Goal: Task Accomplishment & Management: Manage account settings

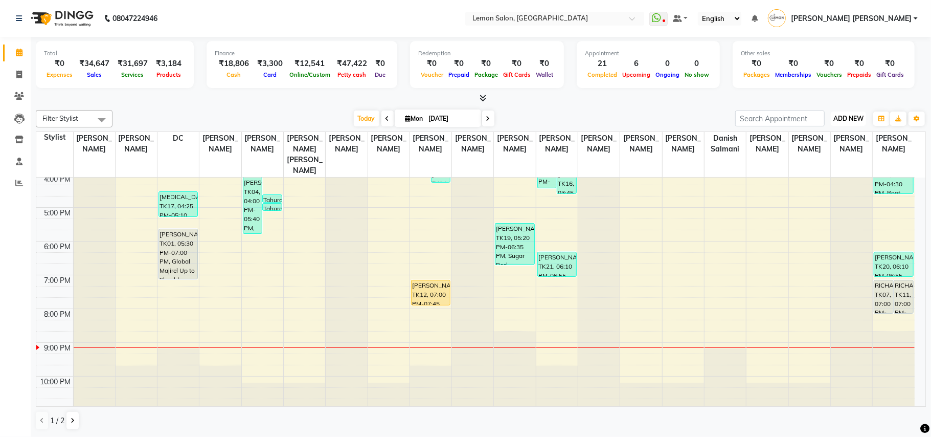
click at [856, 117] on span "ADD NEW" at bounding box center [849, 119] width 30 height 8
click at [808, 168] on link "Add Expense" at bounding box center [825, 165] width 81 height 13
select select "271"
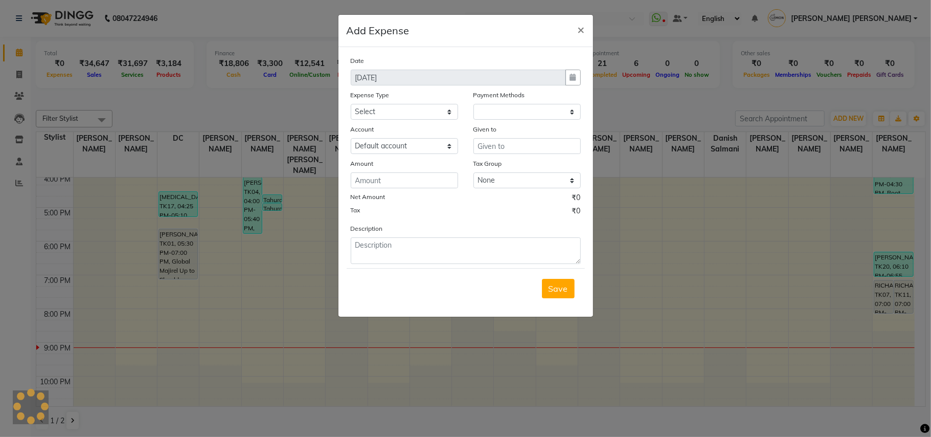
select select "1"
select select "2515"
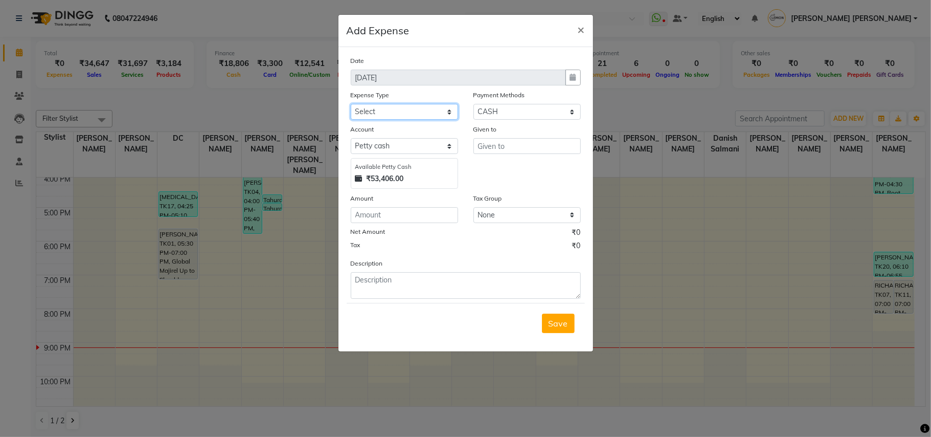
drag, startPoint x: 416, startPoint y: 111, endPoint x: 413, endPoint y: 118, distance: 7.1
click at [416, 111] on select "Select Advance Cash transfer to hub Laundry Loan Membership Milk Miscellaneous …" at bounding box center [404, 112] width 107 height 16
select select "2686"
click at [351, 104] on select "Select Advance Cash transfer to hub Laundry Loan Membership Milk Miscellaneous …" at bounding box center [404, 112] width 107 height 16
click at [530, 144] on input "text" at bounding box center [527, 146] width 107 height 16
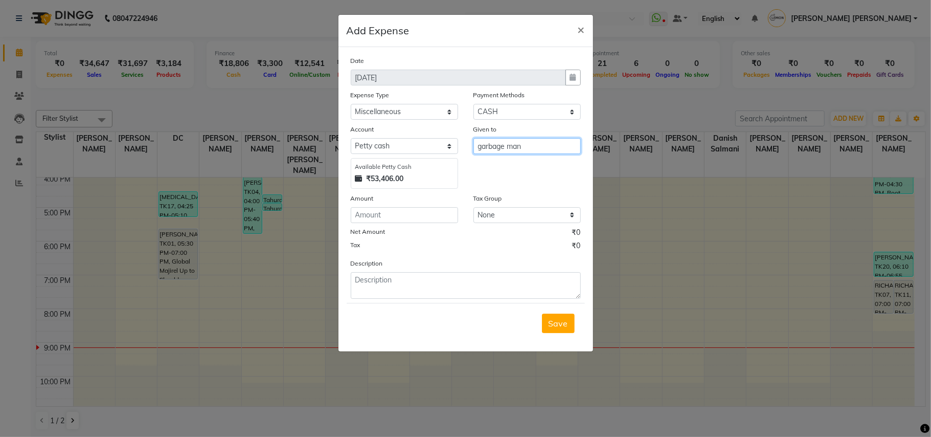
type input "garbage man"
click at [415, 218] on input "number" at bounding box center [404, 215] width 107 height 16
type input "1000"
click at [431, 287] on textarea at bounding box center [466, 285] width 230 height 27
type textarea "for august 2025"
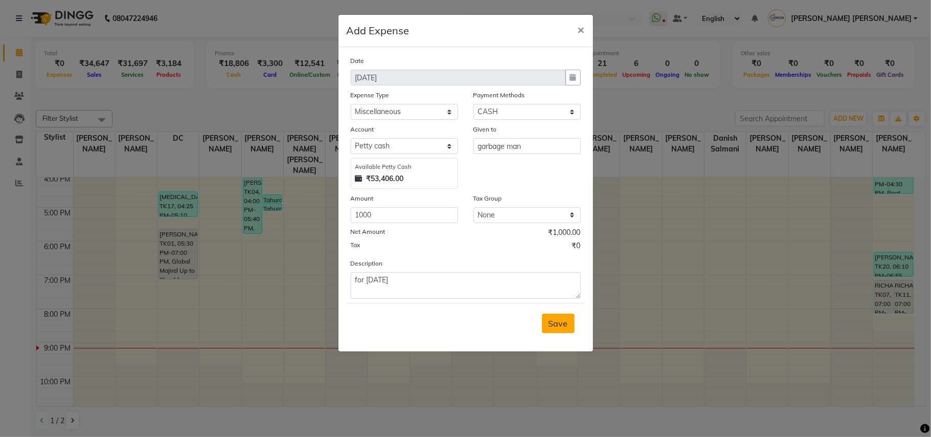
click at [569, 325] on button "Save" at bounding box center [558, 323] width 33 height 19
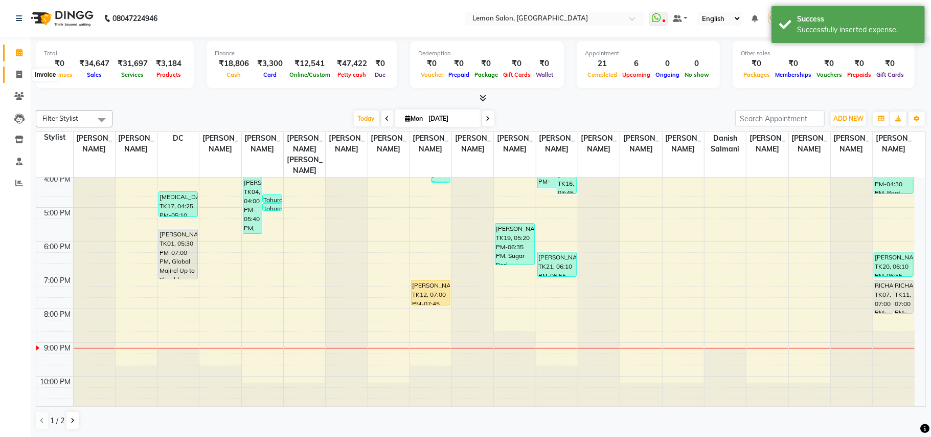
click at [23, 72] on span at bounding box center [19, 75] width 18 height 12
select select "551"
select select "service"
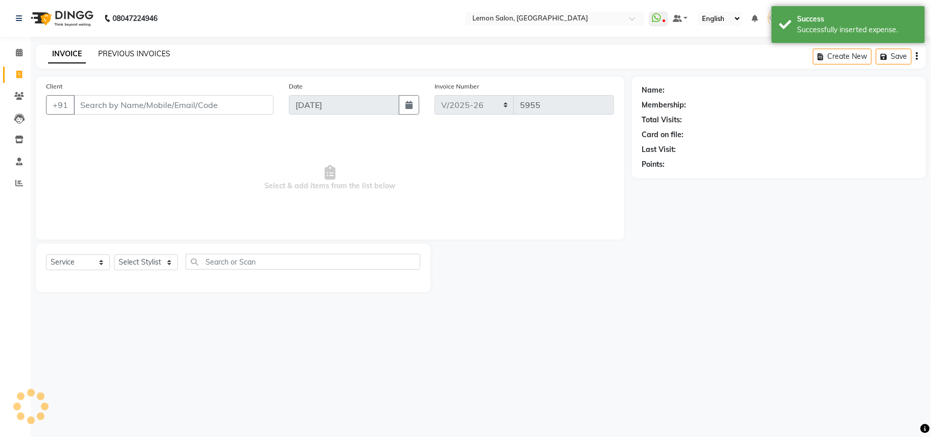
click at [142, 52] on link "PREVIOUS INVOICES" at bounding box center [134, 53] width 72 height 9
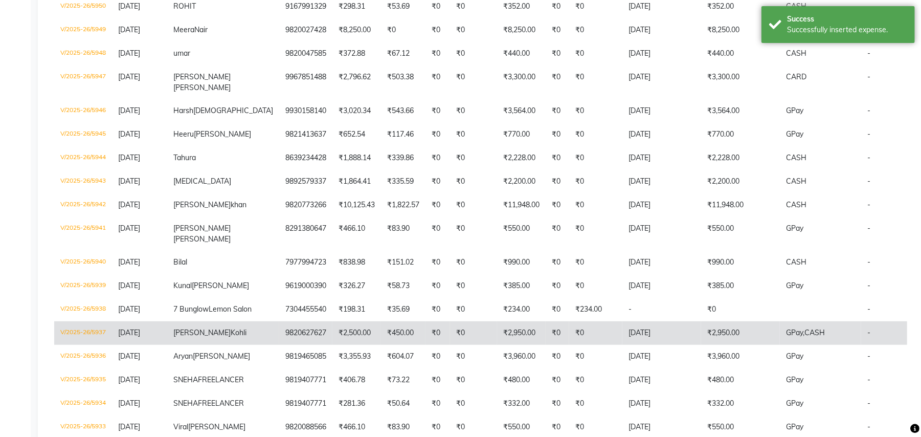
scroll to position [369, 0]
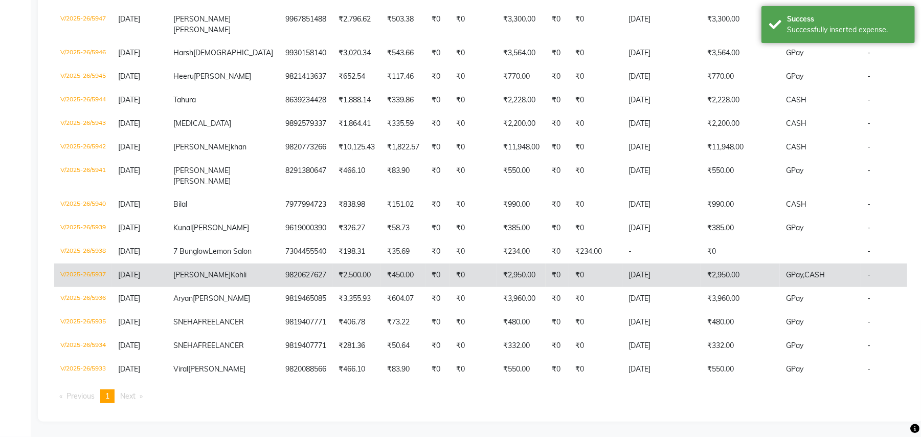
click at [103, 263] on td "V/2025-26/5937" at bounding box center [83, 275] width 58 height 24
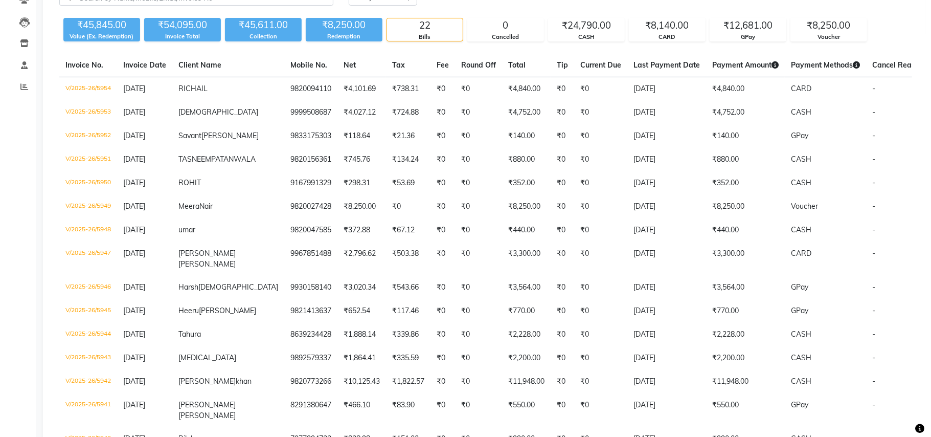
scroll to position [0, 0]
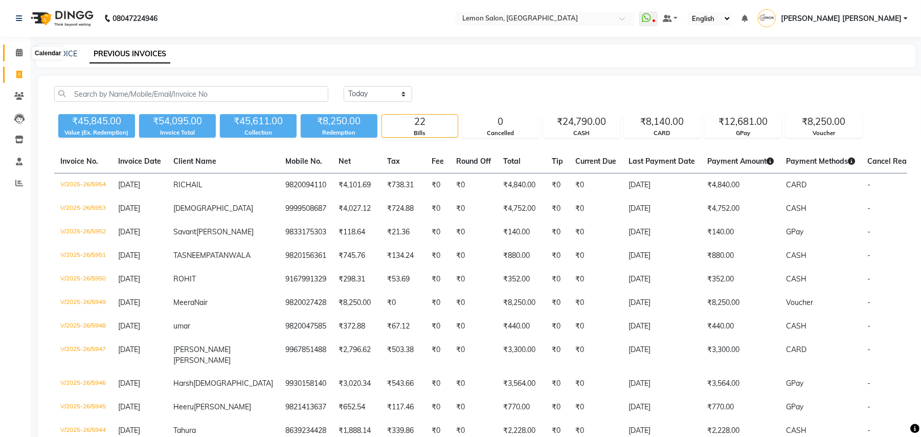
click at [19, 50] on icon at bounding box center [19, 53] width 7 height 8
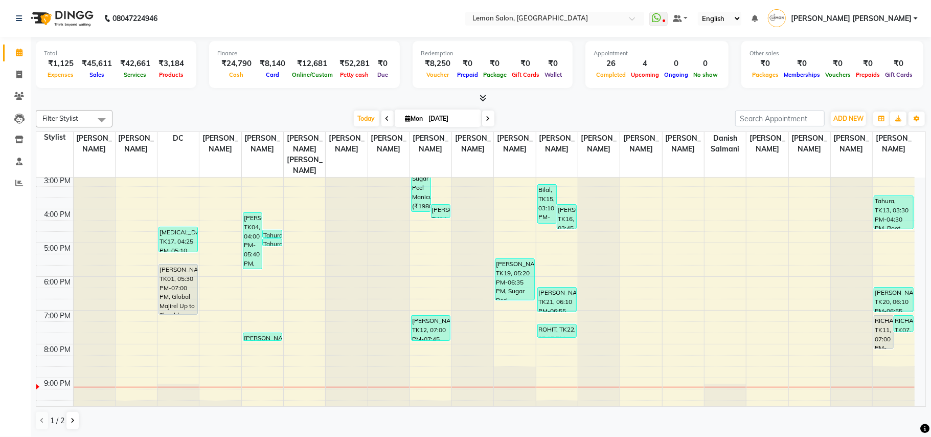
scroll to position [240, 0]
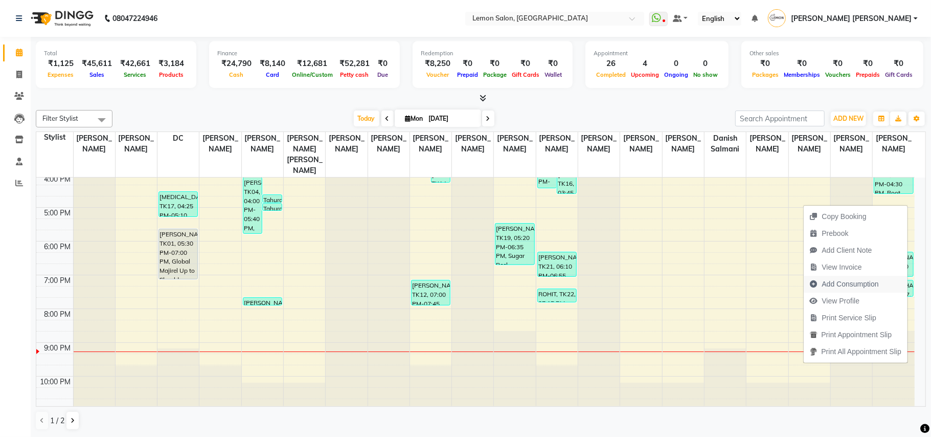
click at [825, 285] on span "Add Consumption" at bounding box center [850, 284] width 57 height 11
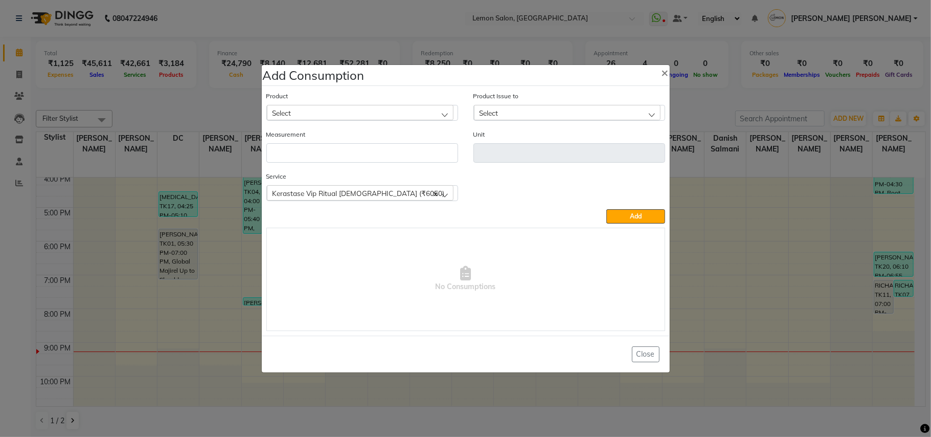
click at [291, 115] on span "Select" at bounding box center [282, 112] width 19 height 9
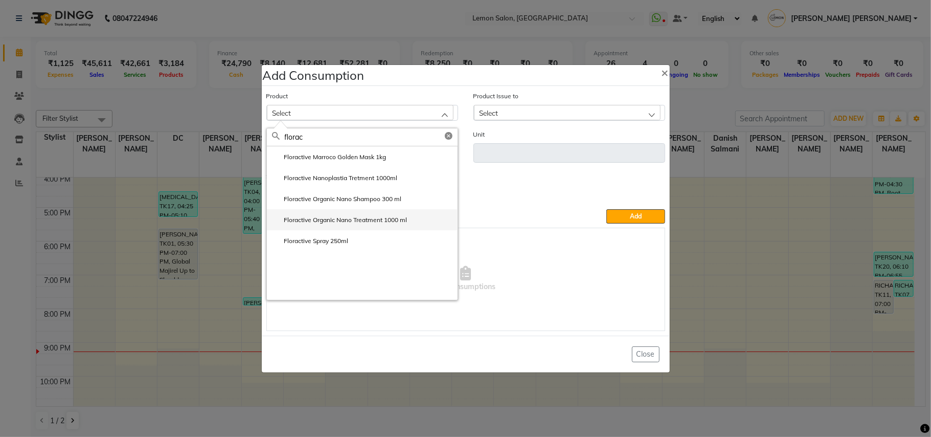
type input "florac"
click at [368, 223] on label "Floractive Organic Nano Treatment 1000 ml" at bounding box center [340, 219] width 136 height 9
type input "ml"
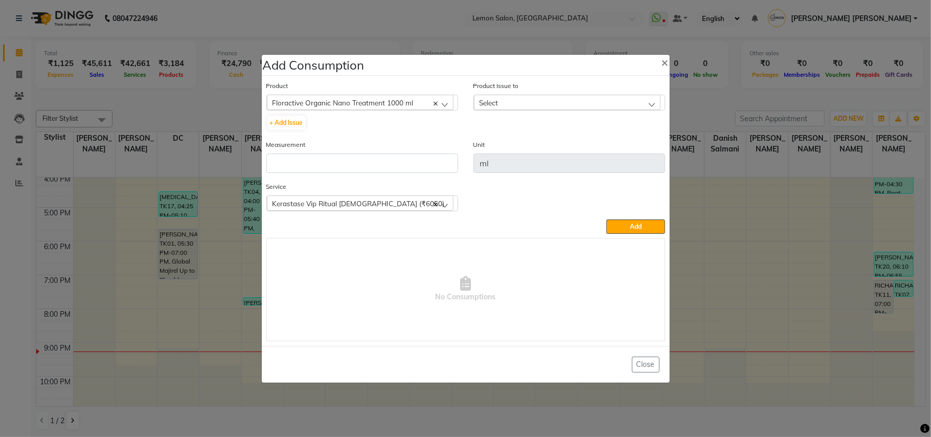
click at [515, 102] on div "Select" at bounding box center [567, 102] width 187 height 15
click at [523, 148] on label "2024-11-09, Issued to: DC, Balance: 1000" at bounding box center [537, 146] width 116 height 9
click at [382, 165] on input "number" at bounding box center [362, 162] width 192 height 19
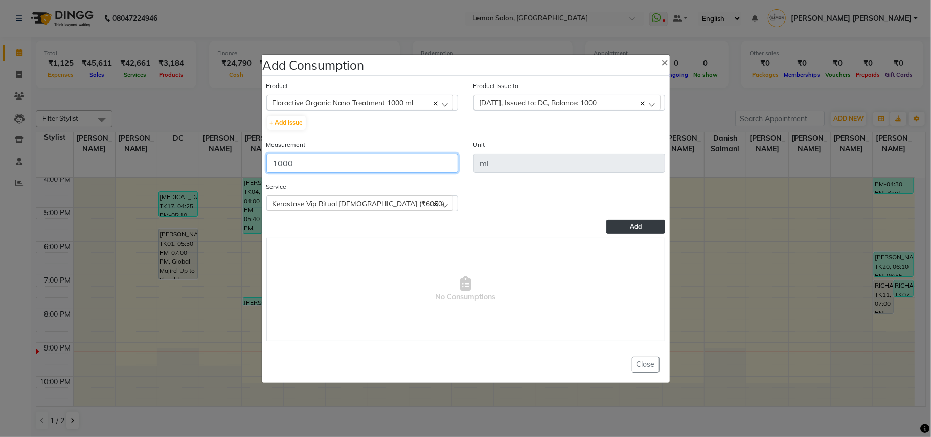
type input "1000"
click at [634, 222] on span "Add" at bounding box center [636, 226] width 12 height 8
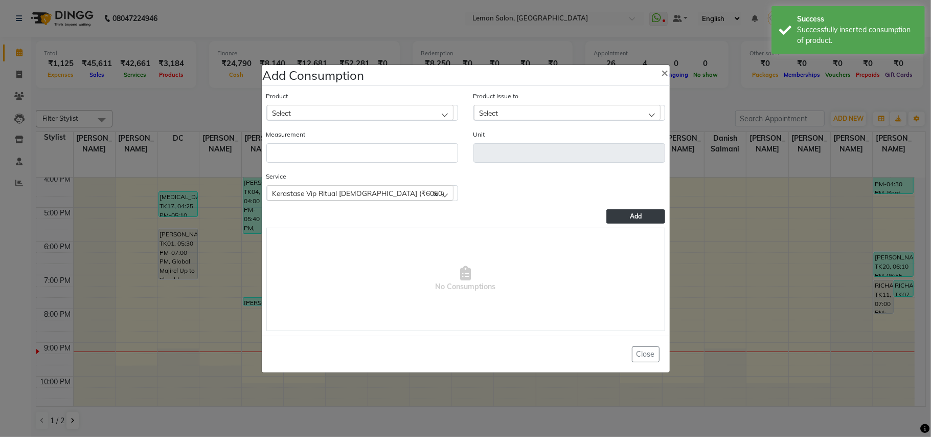
click at [336, 105] on div "Select" at bounding box center [360, 112] width 187 height 15
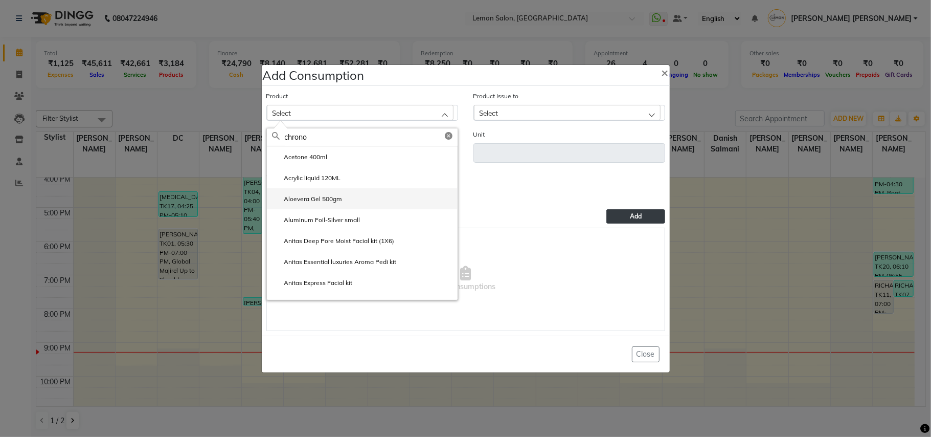
scroll to position [0, 0]
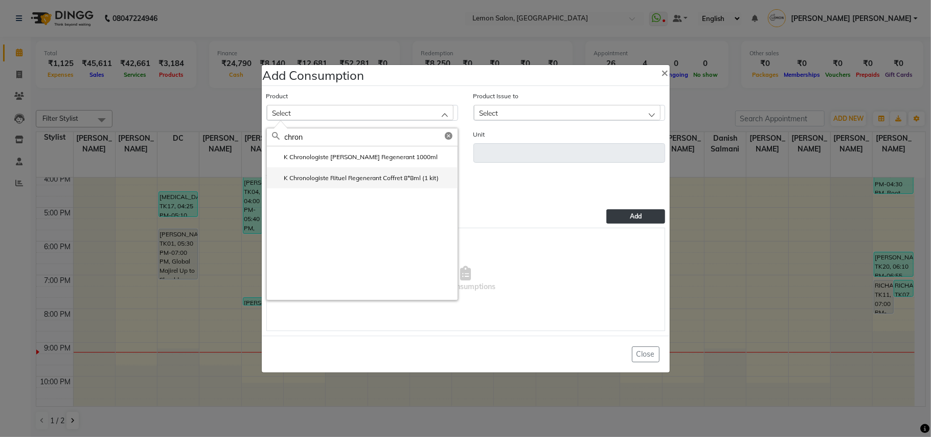
type input "chron"
click at [383, 175] on label "K Chronologiste Rituel Regenerant Coffret 8*8ml (1 kit)" at bounding box center [355, 177] width 167 height 9
type input "kit"
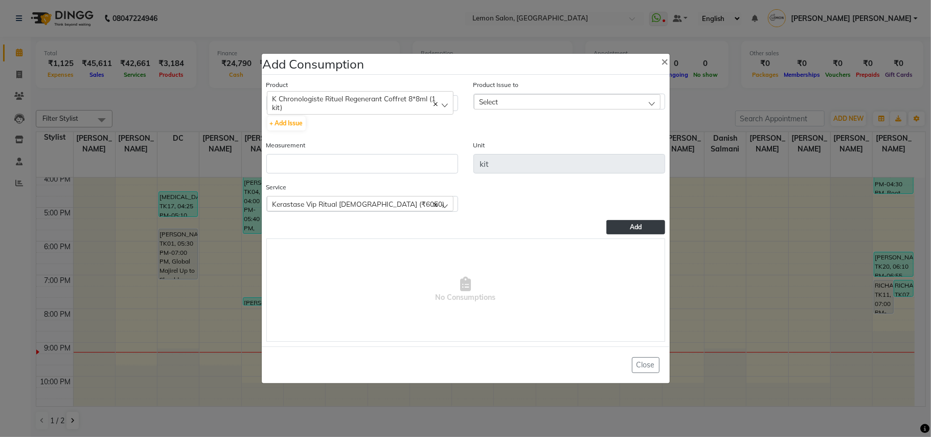
click at [545, 101] on div "Select" at bounding box center [567, 101] width 187 height 15
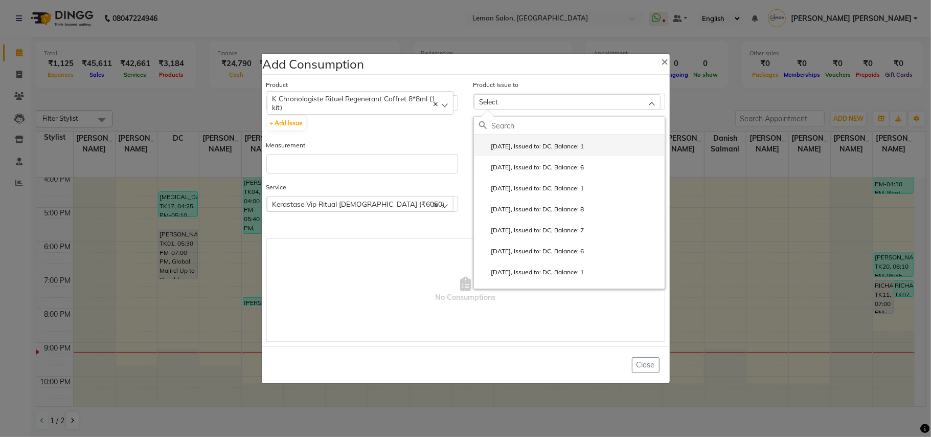
click at [539, 146] on label "2025-08-15, Issued to: DC, Balance: 1" at bounding box center [531, 146] width 105 height 9
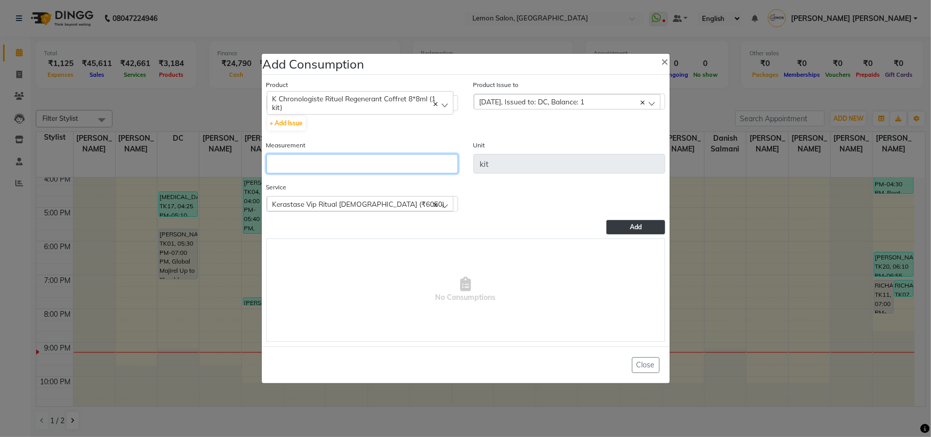
click at [399, 167] on input "number" at bounding box center [362, 163] width 192 height 19
type input "1"
click at [622, 228] on button "Add" at bounding box center [636, 227] width 58 height 14
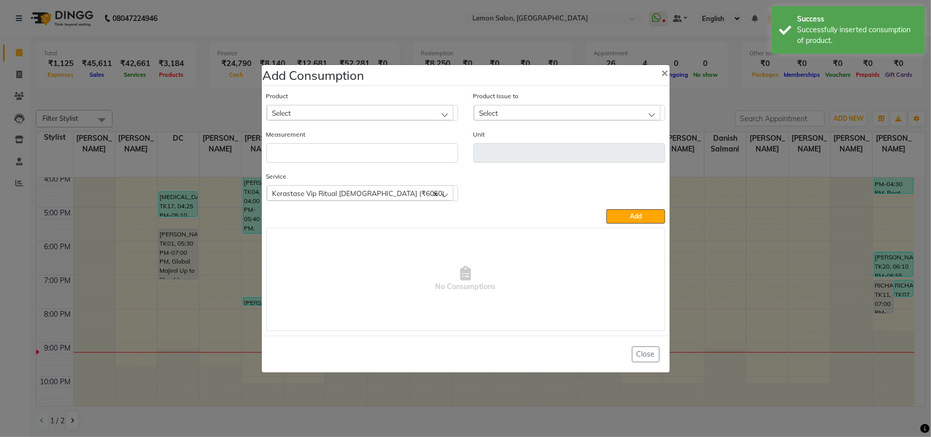
click at [333, 115] on div "Select" at bounding box center [360, 112] width 187 height 15
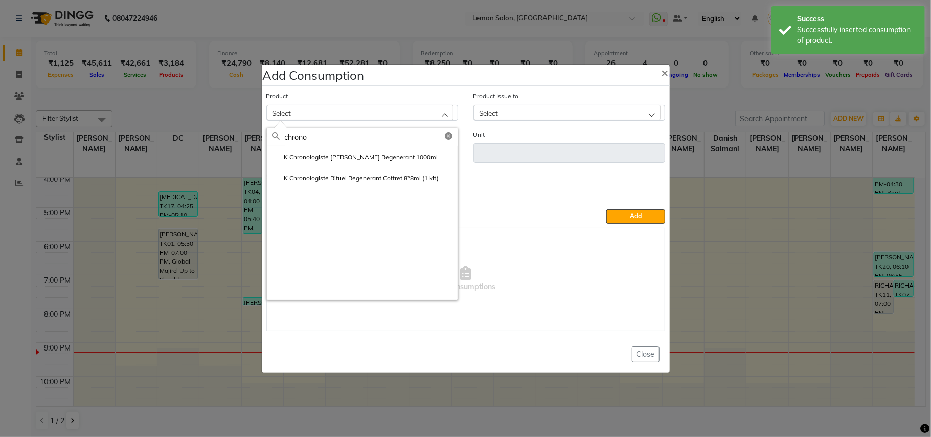
type input "chrono"
click at [367, 180] on label "K Chronologiste Rituel Regenerant Coffret 8*8ml (1 kit)" at bounding box center [355, 177] width 167 height 9
type input "kit"
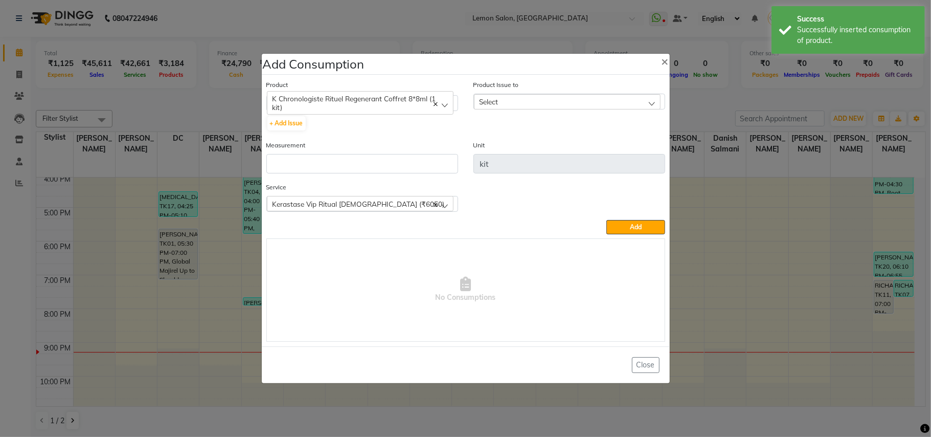
click at [542, 101] on div "Select" at bounding box center [567, 101] width 187 height 15
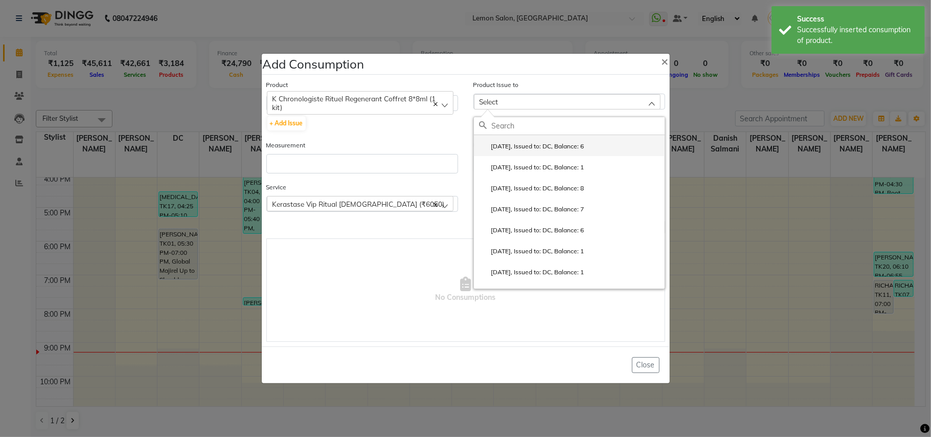
click at [553, 146] on label "2025-08-10, Issued to: DC, Balance: 6" at bounding box center [531, 146] width 105 height 9
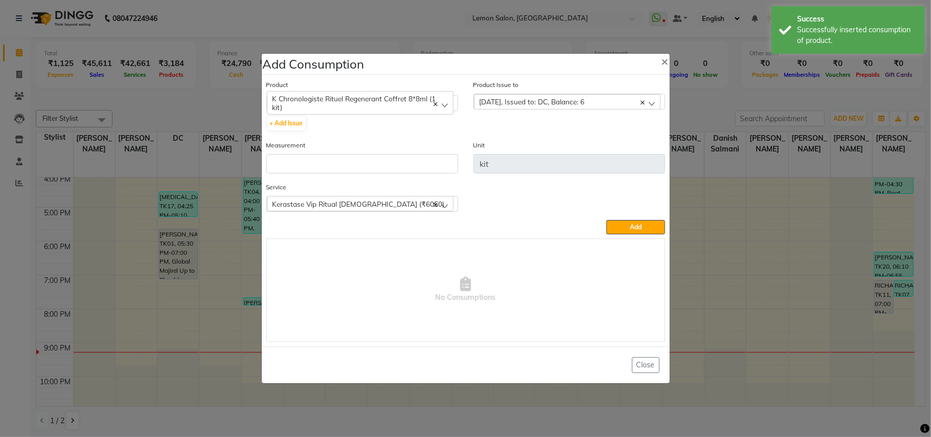
click at [573, 99] on span "2025-08-10, Issued to: DC, Balance: 6" at bounding box center [532, 101] width 105 height 9
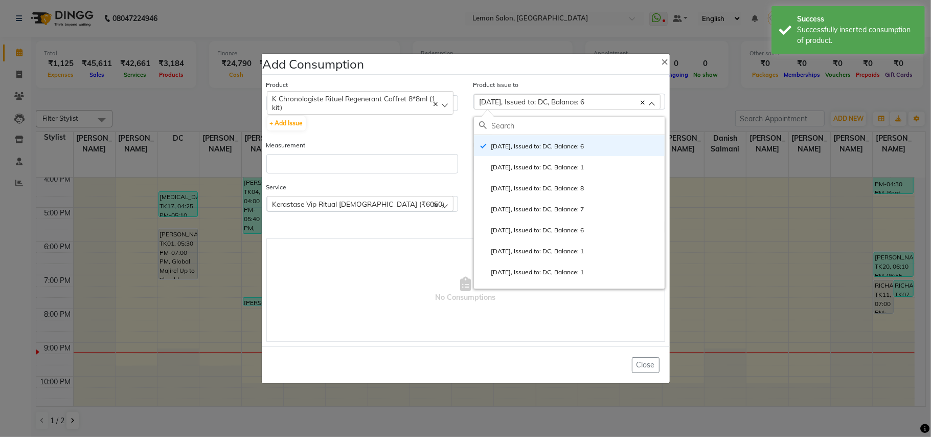
click at [572, 168] on label "2025-08-06, Issued to: DC, Balance: 1" at bounding box center [531, 167] width 105 height 9
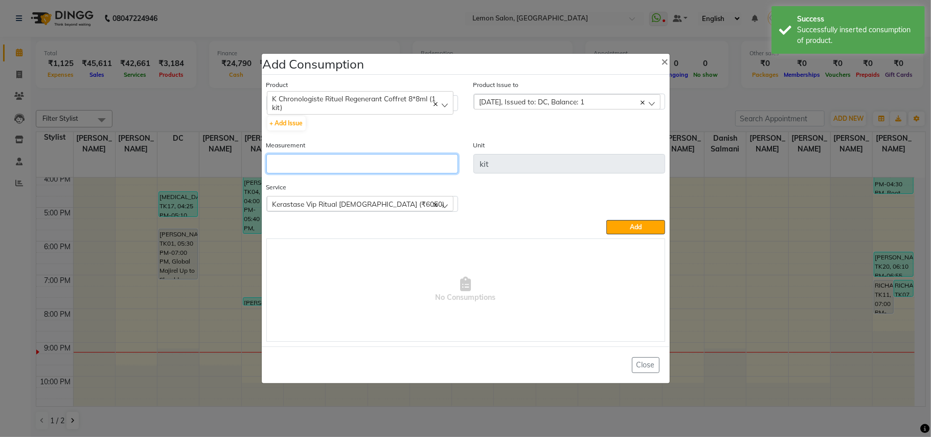
click at [377, 164] on input "number" at bounding box center [362, 163] width 192 height 19
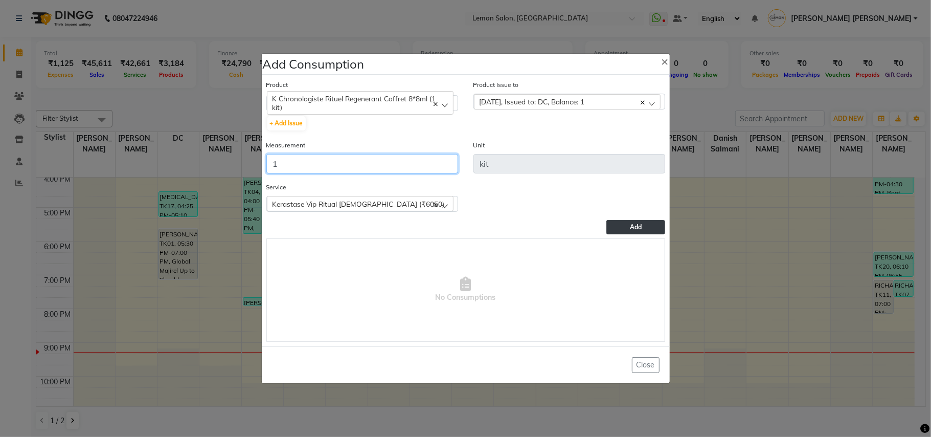
type input "1"
click at [624, 224] on button "Add" at bounding box center [636, 227] width 58 height 14
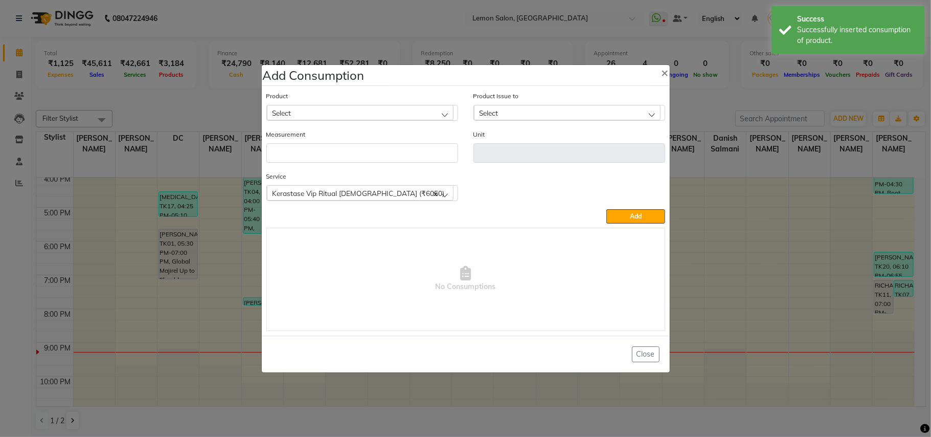
click at [0, 246] on ngb-modal-window "Add Consumption × Product Select Acetone 400ml Product Issue to Select 2025-08-…" at bounding box center [465, 218] width 931 height 437
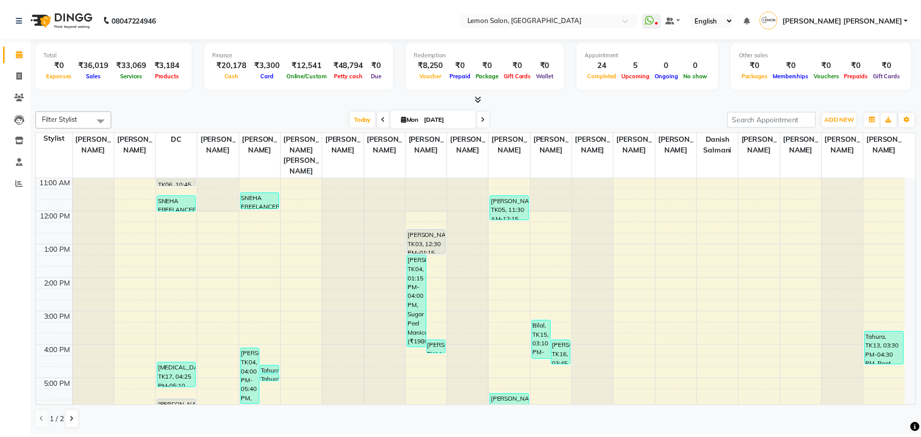
scroll to position [240, 0]
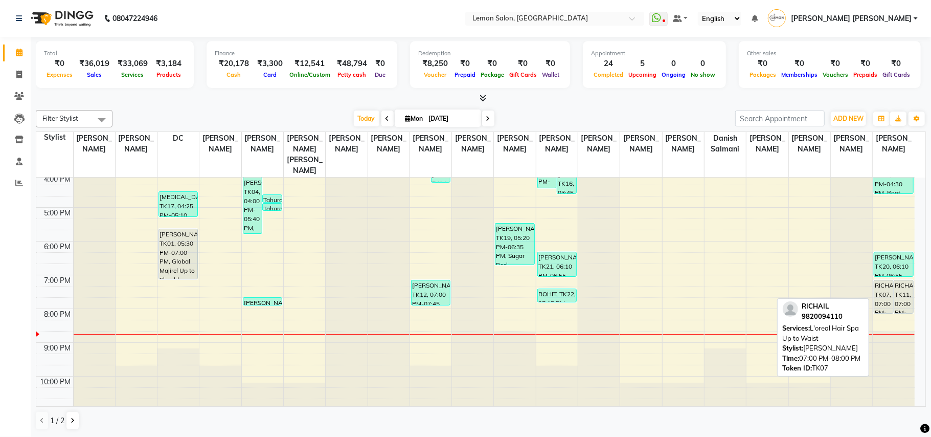
click at [881, 280] on div "RICHAIL, TK07, 07:00 PM-08:00 PM, L'oreal Hair Spa Up to Waist" at bounding box center [884, 296] width 19 height 33
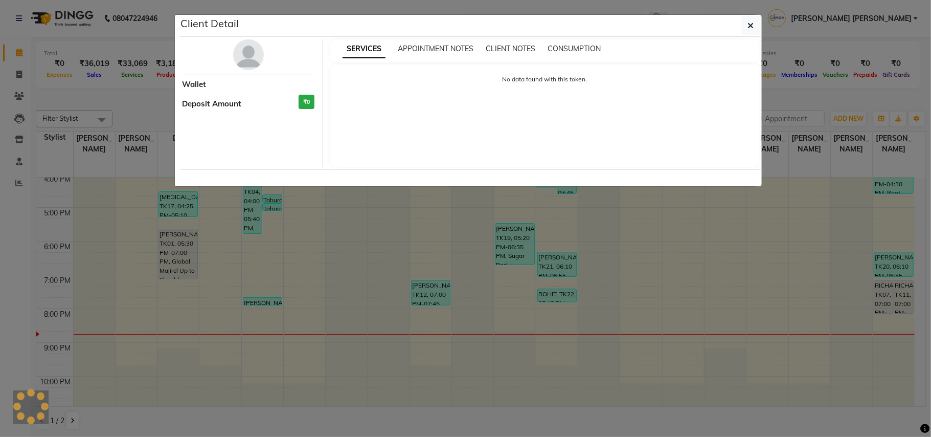
select select "7"
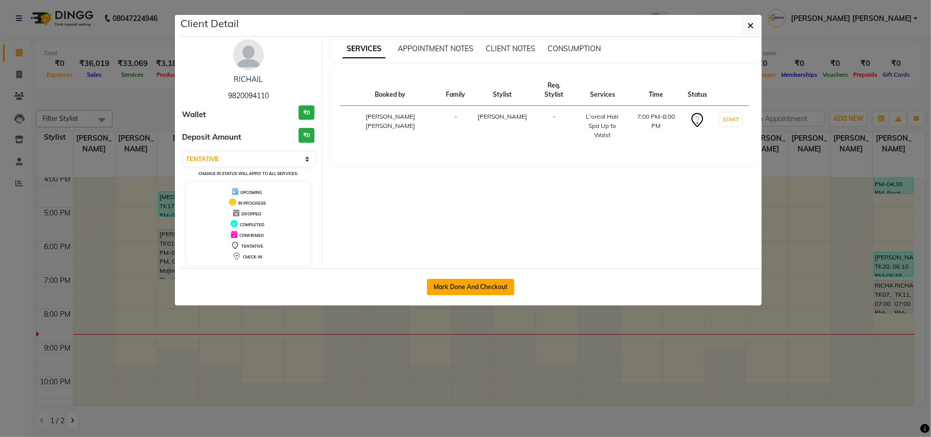
click at [485, 292] on button "Mark Done And Checkout" at bounding box center [470, 287] width 87 height 16
select select "551"
select select "service"
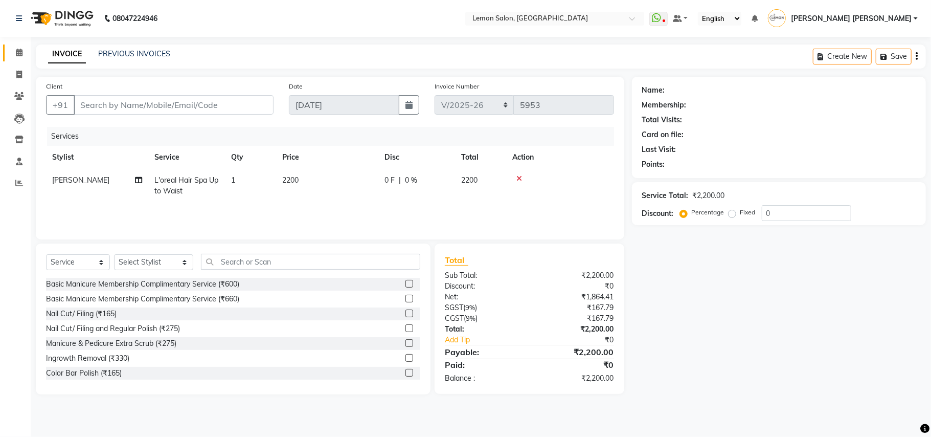
type input "9820094110"
select select "41239"
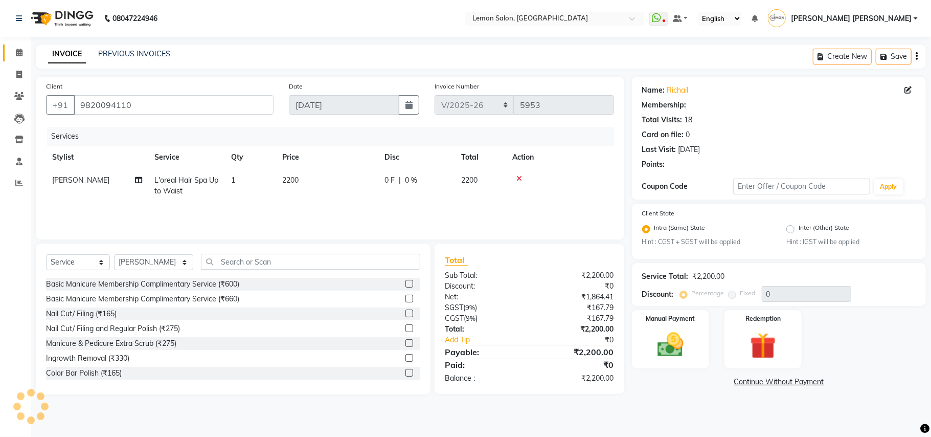
select select "1: Object"
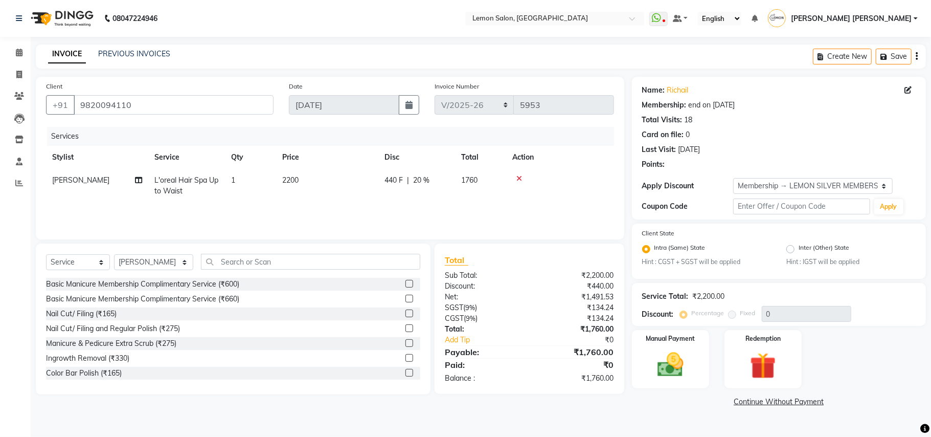
type input "20"
click at [192, 185] on td "L'oreal Hair Spa Up to Waist" at bounding box center [186, 186] width 77 height 34
select select "41239"
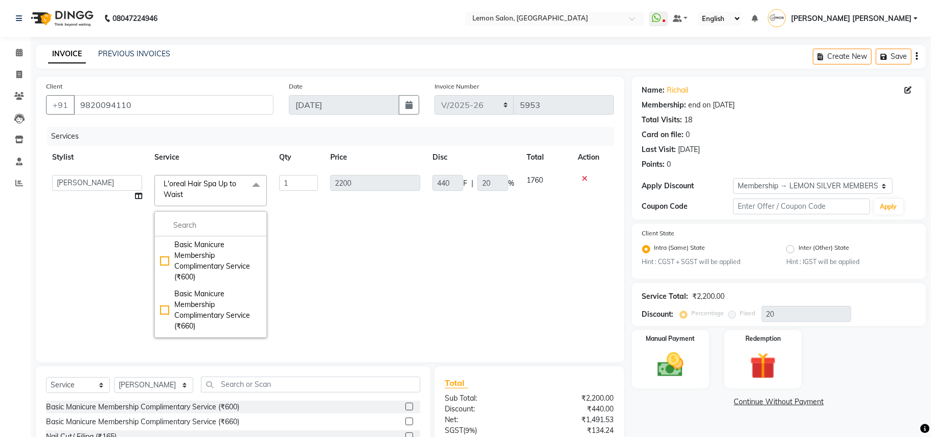
click at [186, 185] on span "L'oreal Hair Spa Up to Waist" at bounding box center [200, 189] width 73 height 20
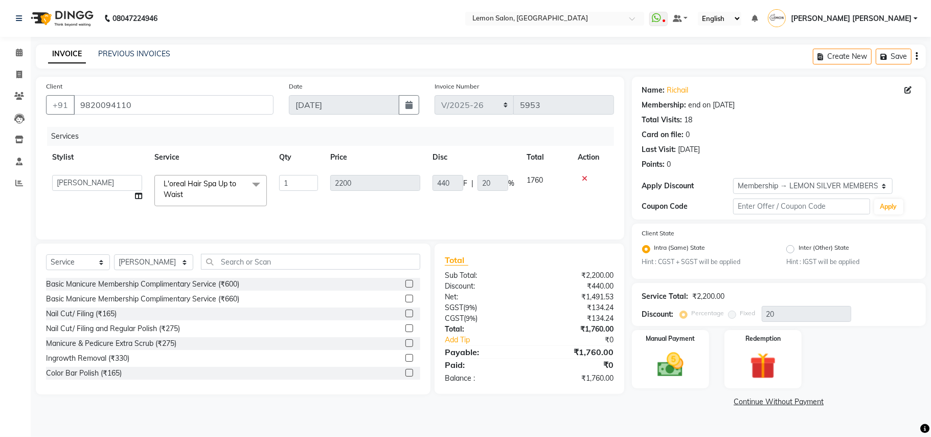
drag, startPoint x: 191, startPoint y: 192, endPoint x: 192, endPoint y: 227, distance: 34.8
click at [191, 192] on span "L'oreal Hair Spa Up to Waist x" at bounding box center [206, 189] width 90 height 22
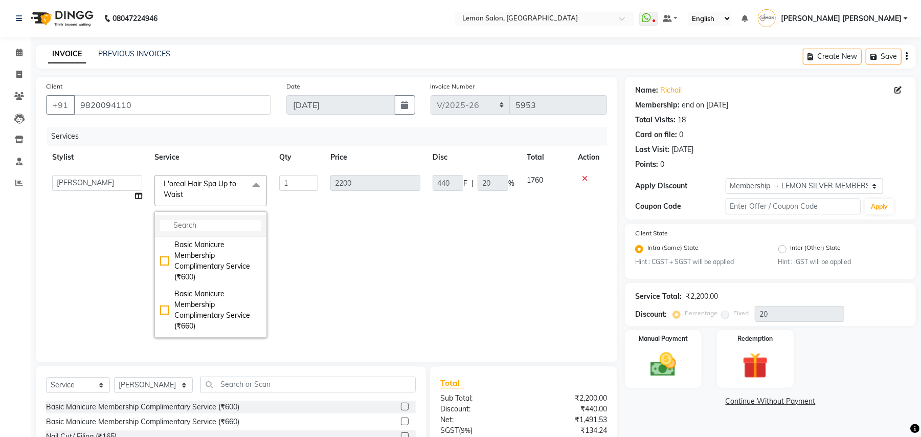
click at [197, 226] on input "multiselect-search" at bounding box center [210, 225] width 101 height 11
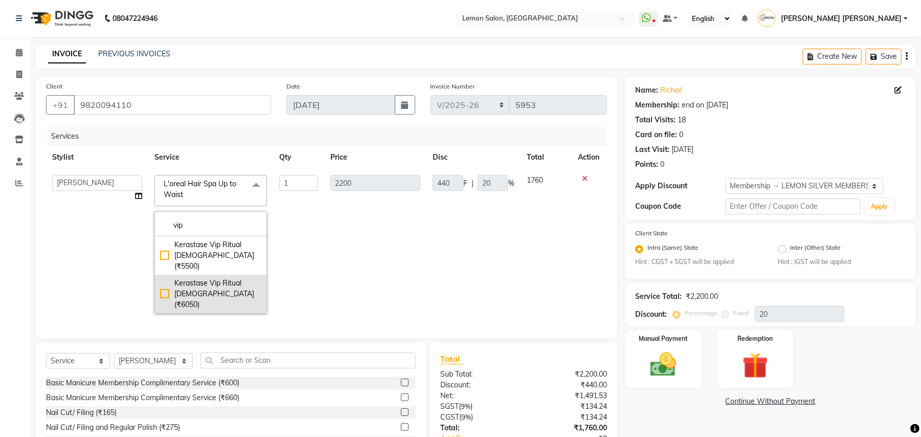
type input "vip"
click at [219, 278] on div "Kerastase Vip Ritual Female (₹6050)" at bounding box center [210, 294] width 101 height 32
checkbox input "true"
type input "6050"
type input "1210"
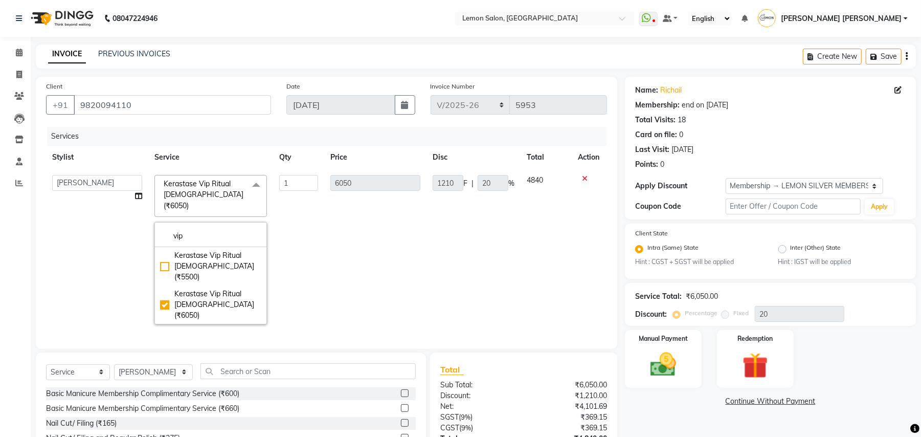
click at [342, 256] on td "6050" at bounding box center [375, 250] width 102 height 162
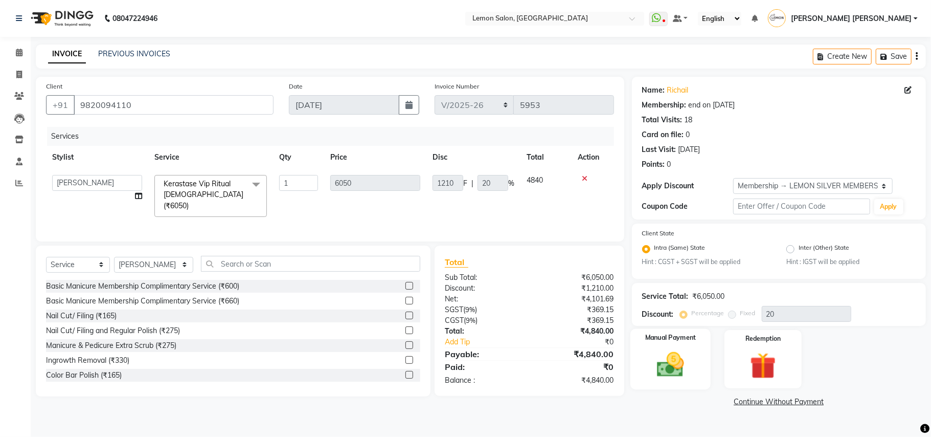
click at [659, 371] on img at bounding box center [671, 365] width 44 height 32
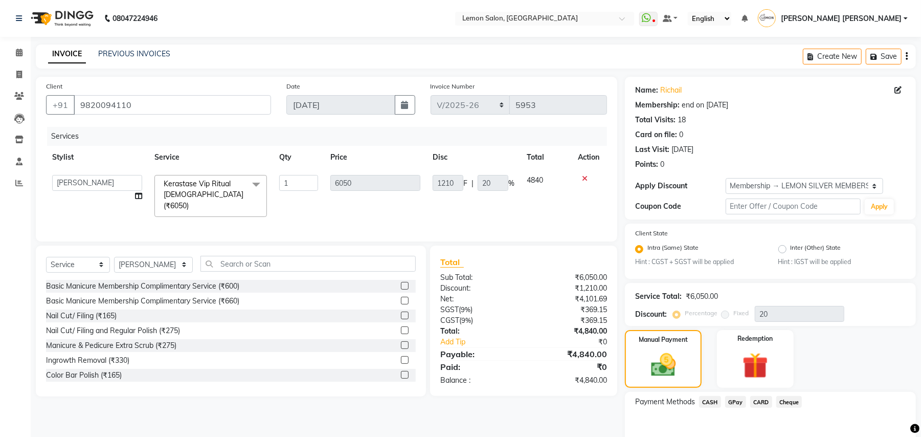
click at [756, 400] on span "CARD" at bounding box center [761, 402] width 22 height 12
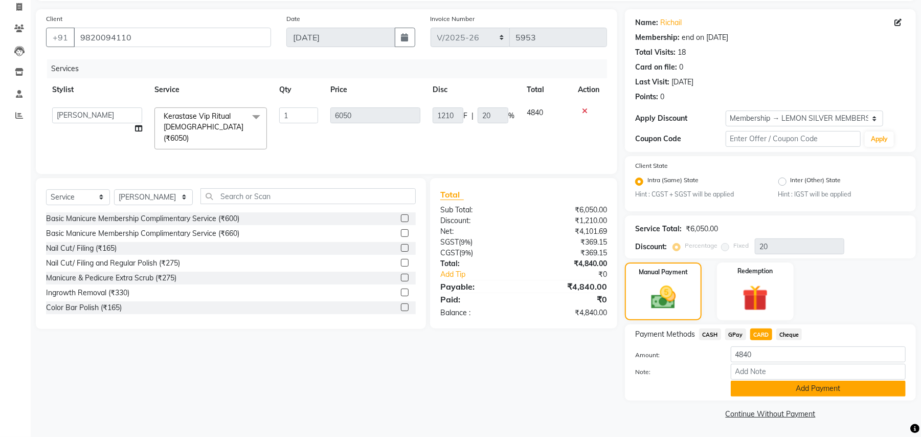
click at [766, 395] on button "Add Payment" at bounding box center [818, 389] width 175 height 16
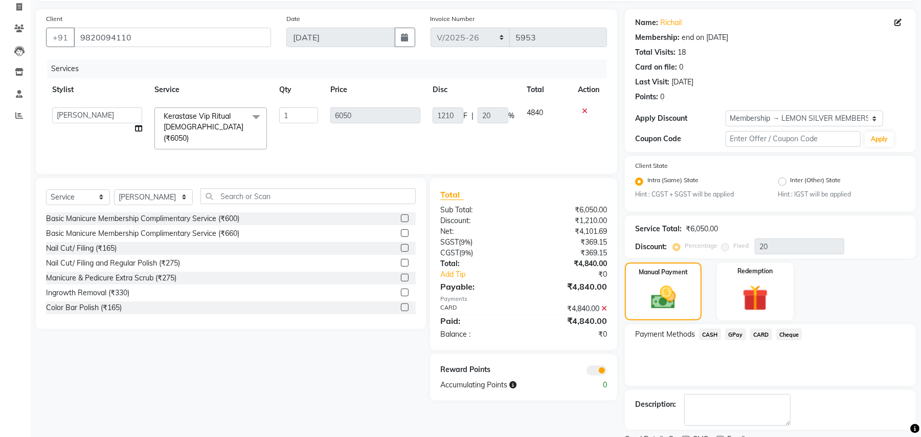
scroll to position [110, 0]
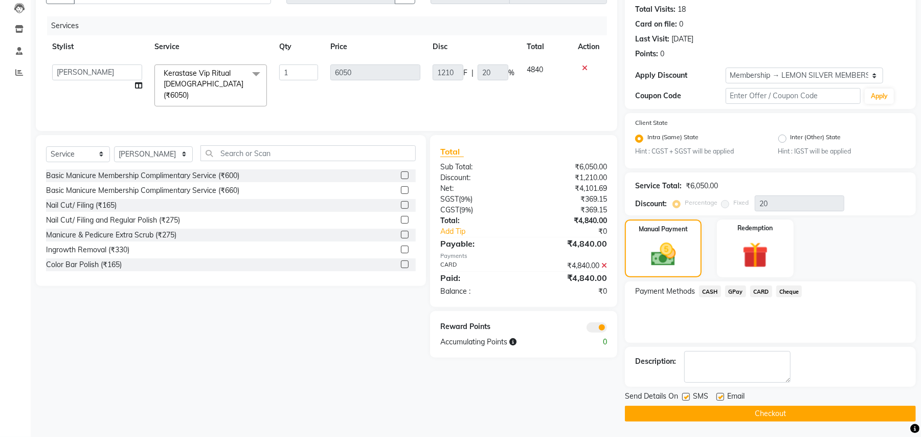
click at [688, 398] on label at bounding box center [686, 397] width 8 height 8
click at [688, 398] on input "checkbox" at bounding box center [685, 397] width 7 height 7
checkbox input "false"
click at [720, 394] on label at bounding box center [721, 397] width 8 height 8
click at [720, 394] on input "checkbox" at bounding box center [720, 397] width 7 height 7
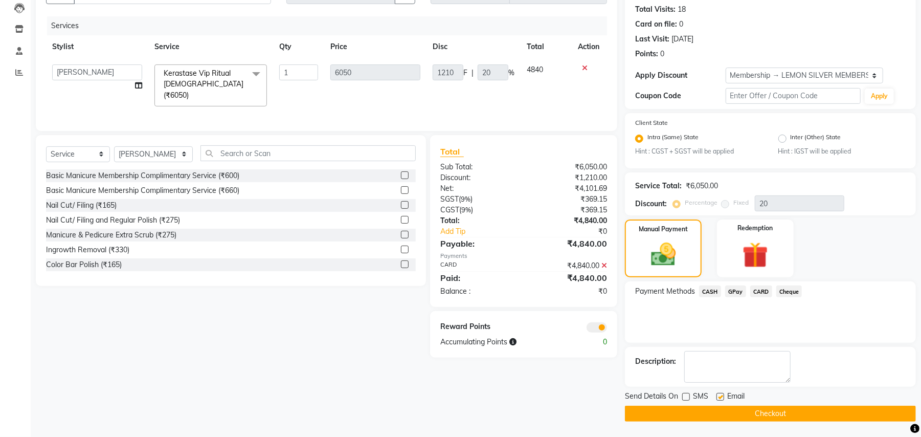
checkbox input "false"
click at [747, 418] on button "Checkout" at bounding box center [770, 414] width 291 height 16
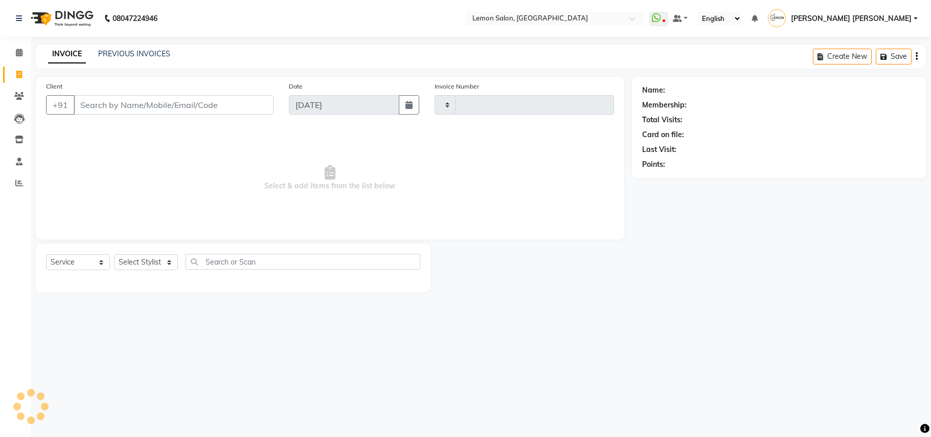
select select "service"
type input "5953"
select select "551"
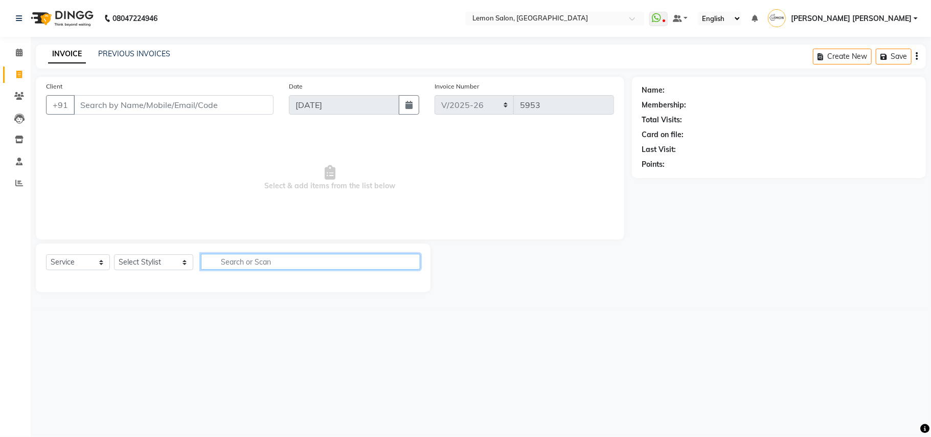
click at [234, 269] on input "text" at bounding box center [310, 262] width 219 height 16
drag, startPoint x: 154, startPoint y: 262, endPoint x: 152, endPoint y: 254, distance: 7.9
click at [154, 262] on select "Select Stylist Aalam Saifi Abhishek Shelar Ansar Ahmed Archana Muke Archana Raj…" at bounding box center [153, 262] width 79 height 16
select select "35763"
click at [114, 254] on select "Select Stylist Aalam Saifi Abhishek Shelar Ansar Ahmed Archana Muke Archana Raj…" at bounding box center [153, 262] width 79 height 16
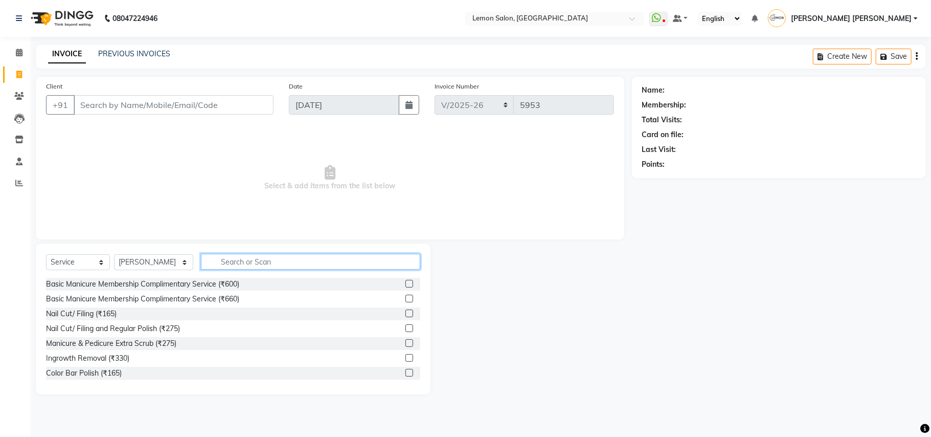
click at [268, 265] on input "text" at bounding box center [310, 262] width 219 height 16
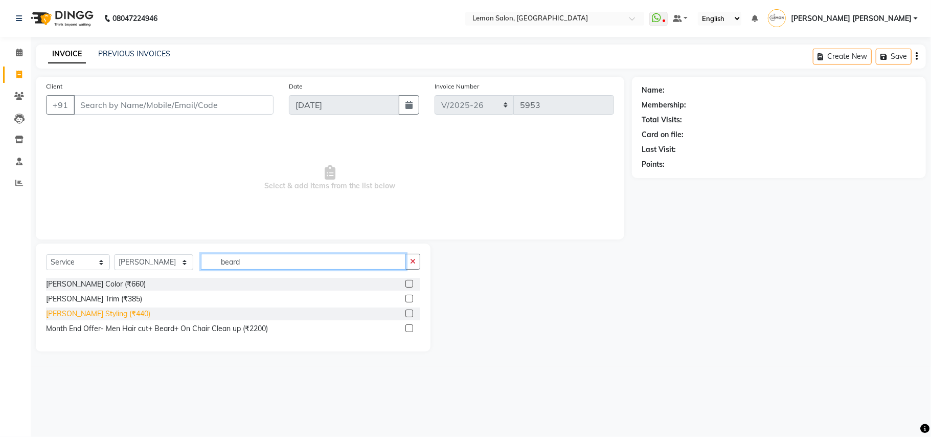
type input "beard"
click at [85, 317] on div "Beard Styling (₹440)" at bounding box center [98, 313] width 104 height 11
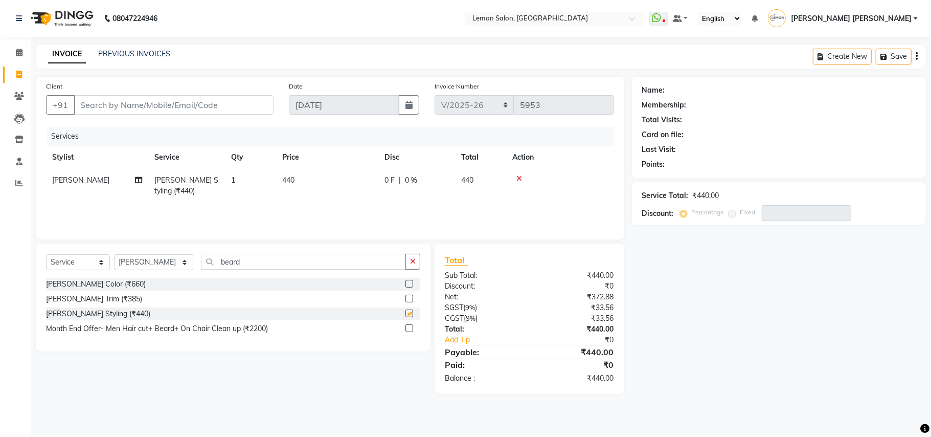
checkbox input "false"
click at [410, 256] on button "button" at bounding box center [413, 262] width 15 height 16
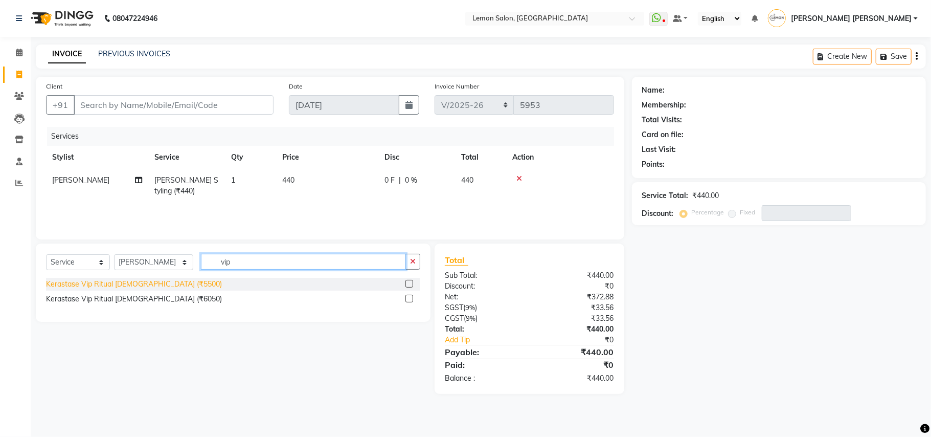
type input "vip"
click at [154, 281] on div "Kerastase Vip Ritual Male (₹5500)" at bounding box center [134, 284] width 176 height 11
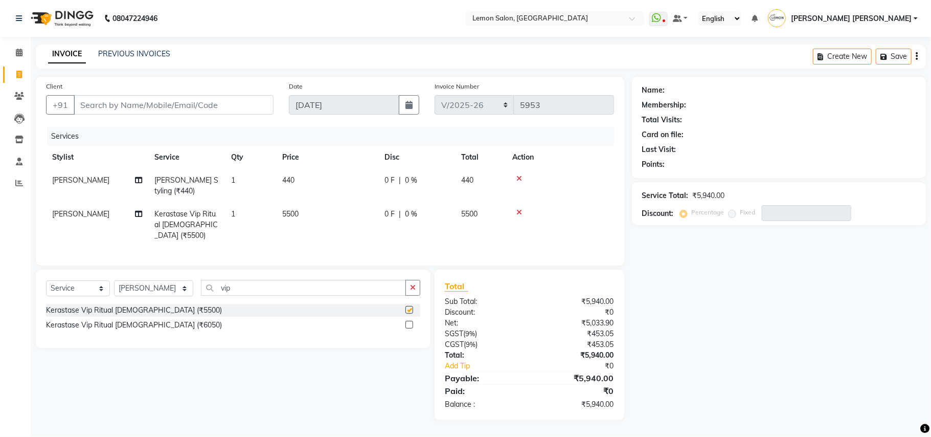
checkbox input "false"
click at [151, 103] on input "Client" at bounding box center [174, 104] width 200 height 19
type input "99"
type input "0"
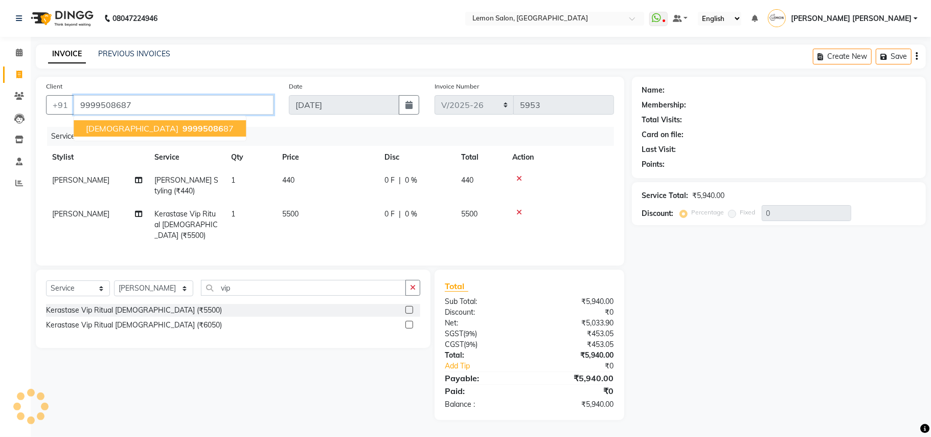
type input "9999508687"
select select "1: Object"
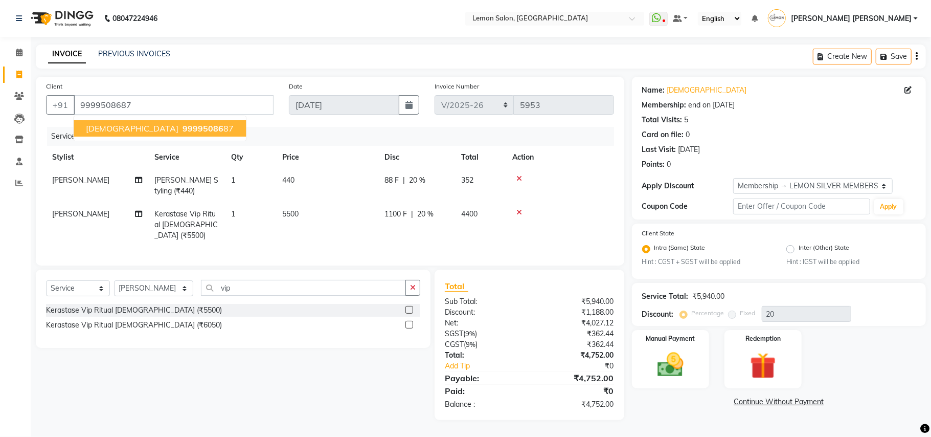
click at [92, 128] on span "Shivam" at bounding box center [132, 128] width 93 height 10
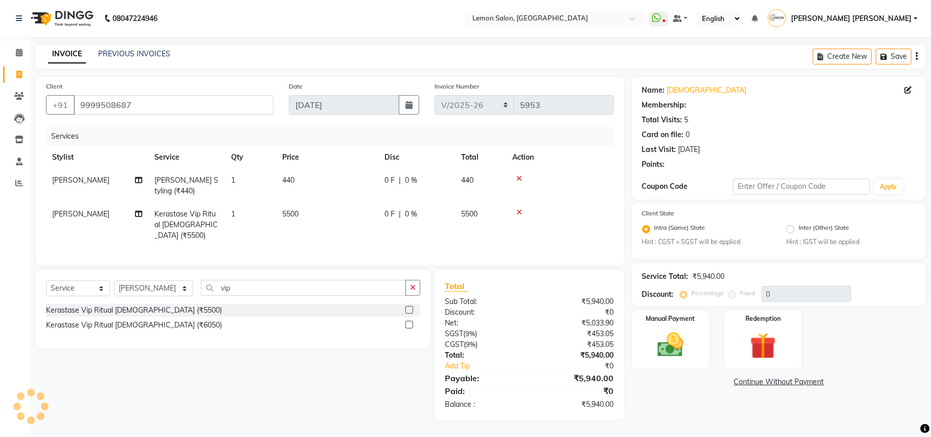
type input "20"
select select "1: Object"
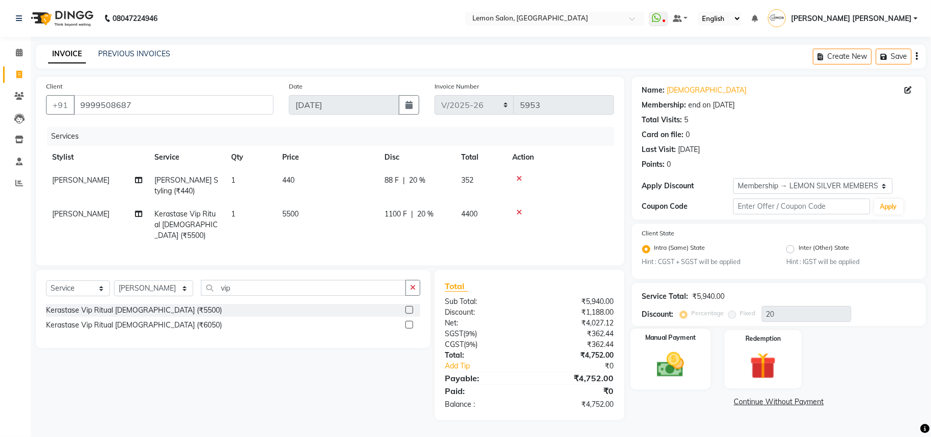
click at [674, 369] on img at bounding box center [671, 365] width 44 height 32
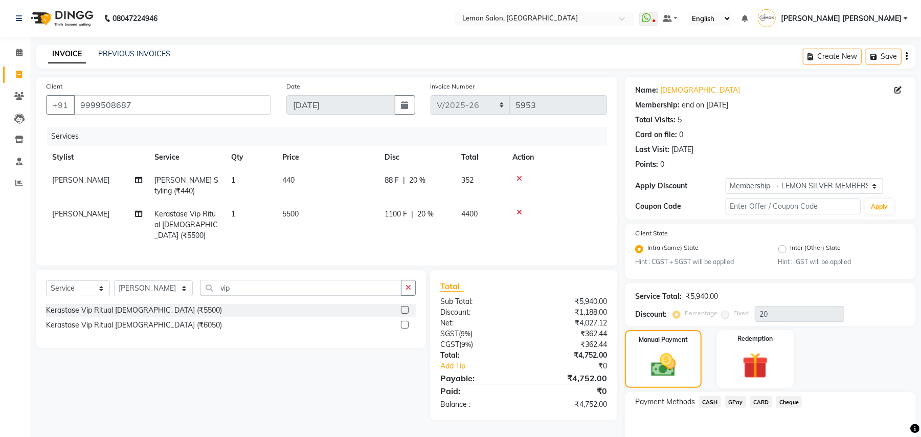
click at [708, 400] on span "CASH" at bounding box center [710, 402] width 22 height 12
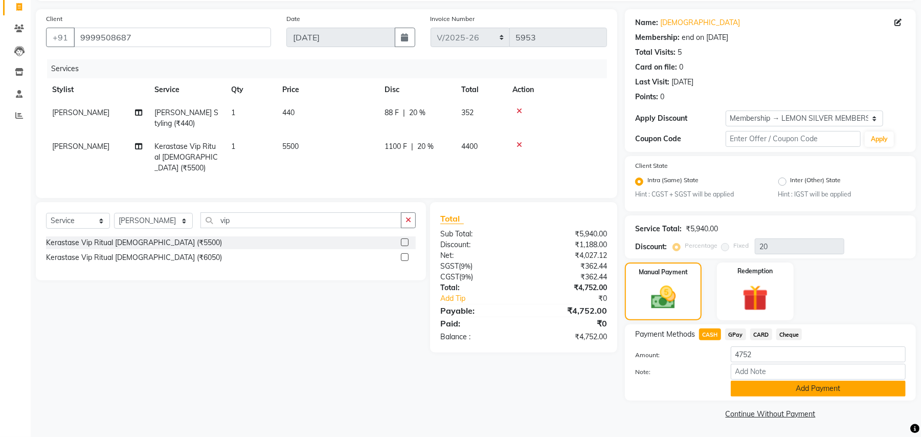
click at [785, 385] on button "Add Payment" at bounding box center [818, 389] width 175 height 16
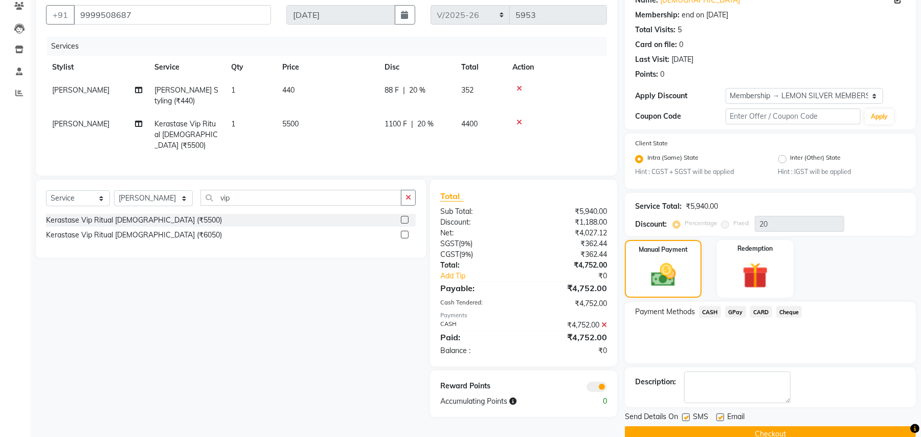
scroll to position [110, 0]
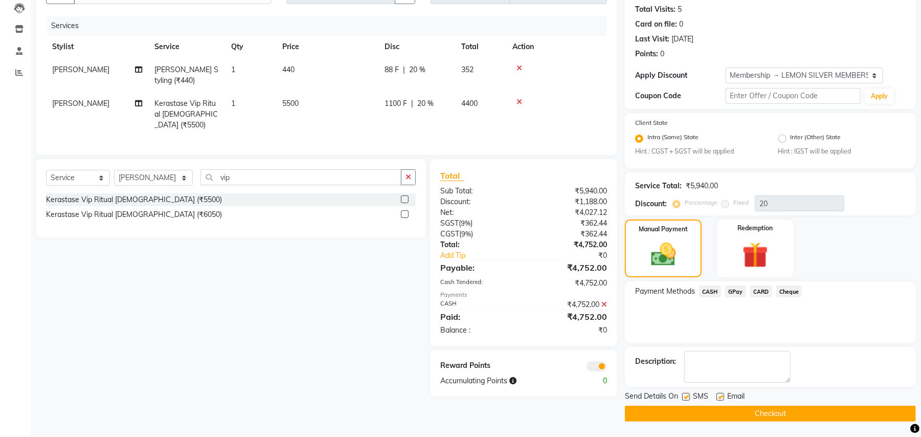
click at [688, 397] on label at bounding box center [686, 397] width 8 height 8
click at [688, 397] on input "checkbox" at bounding box center [685, 397] width 7 height 7
checkbox input "false"
click at [721, 397] on label at bounding box center [721, 397] width 8 height 8
click at [721, 397] on input "checkbox" at bounding box center [720, 397] width 7 height 7
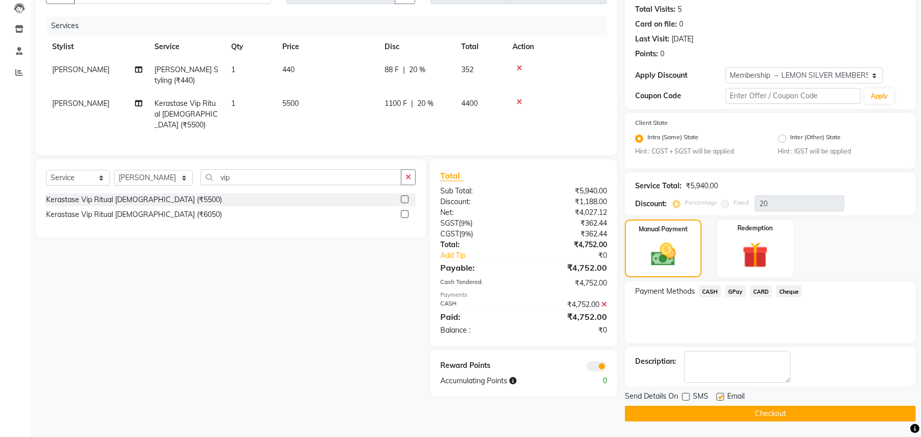
checkbox input "false"
click at [774, 414] on button "Checkout" at bounding box center [770, 414] width 291 height 16
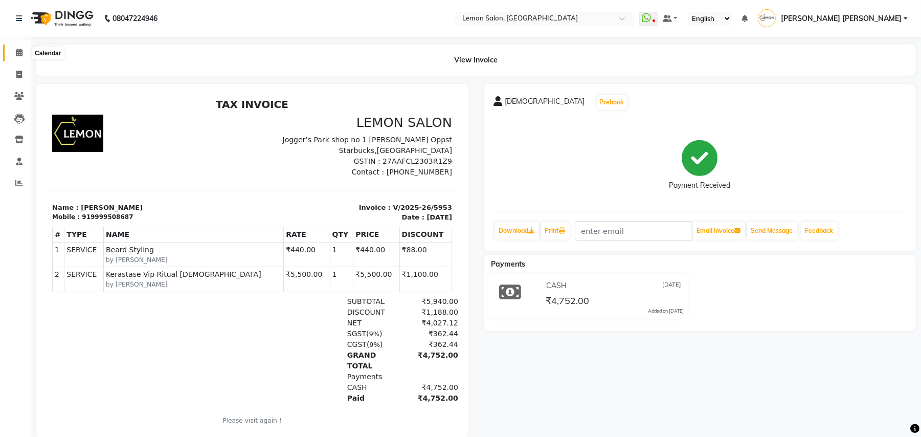
click at [19, 50] on icon at bounding box center [19, 53] width 7 height 8
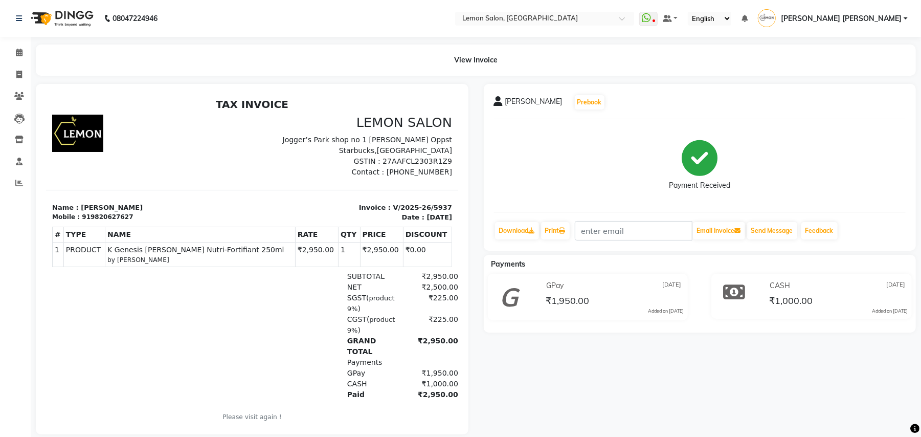
drag, startPoint x: 376, startPoint y: 207, endPoint x: 461, endPoint y: 205, distance: 84.4
click at [458, 205] on html "TAX INVOICE LEMON SALON [GEOGRAPHIC_DATA] shop no 1 [PERSON_NAME] Oppst Starbuc…" at bounding box center [252, 266] width 412 height 345
drag, startPoint x: 376, startPoint y: 207, endPoint x: 438, endPoint y: 202, distance: 62.1
click at [438, 202] on html "TAX INVOICE LEMON SALON [GEOGRAPHIC_DATA] shop no 1 [PERSON_NAME] Oppst Starbuc…" at bounding box center [252, 266] width 412 height 345
copy p "V/2025-26/5937"
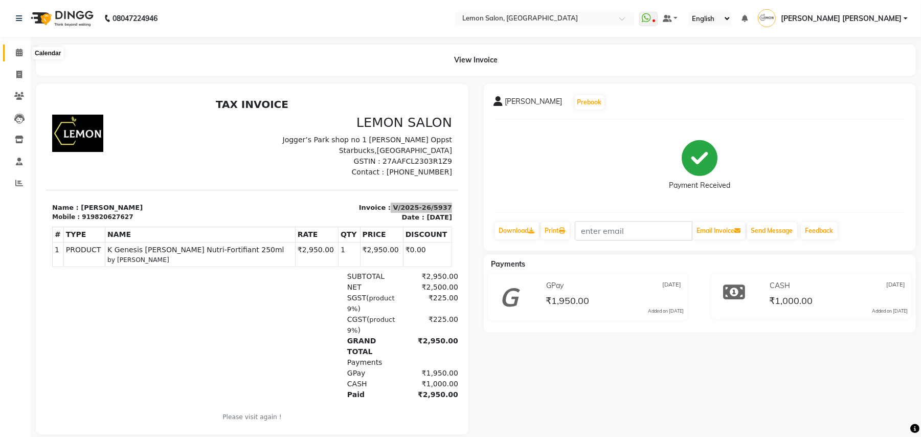
click at [13, 49] on span at bounding box center [19, 53] width 18 height 12
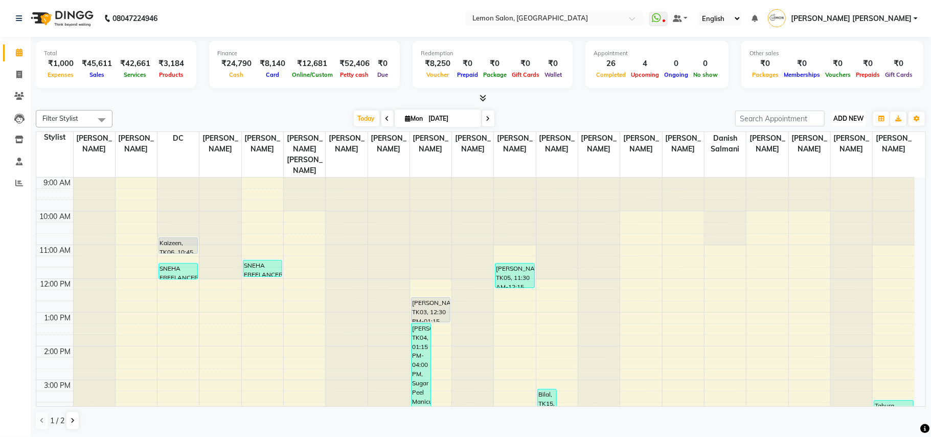
click at [847, 114] on button "ADD NEW Toggle Dropdown" at bounding box center [848, 118] width 35 height 14
click at [815, 165] on link "Add Expense" at bounding box center [825, 165] width 81 height 13
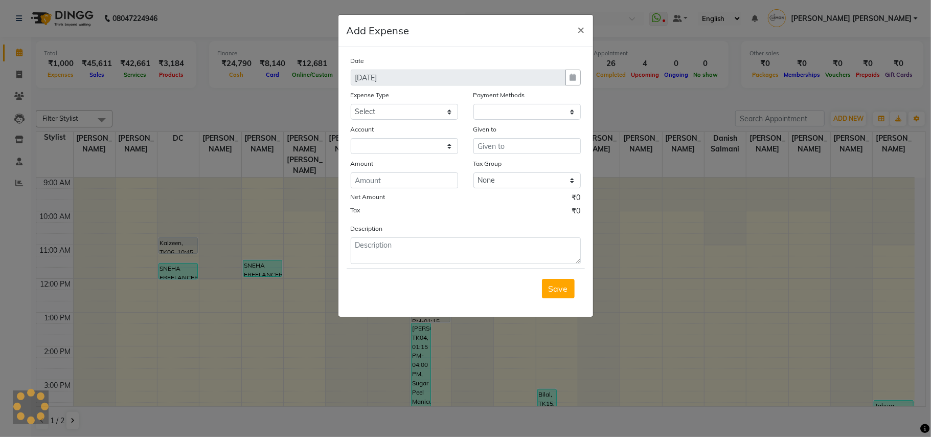
select select "1"
select select "2515"
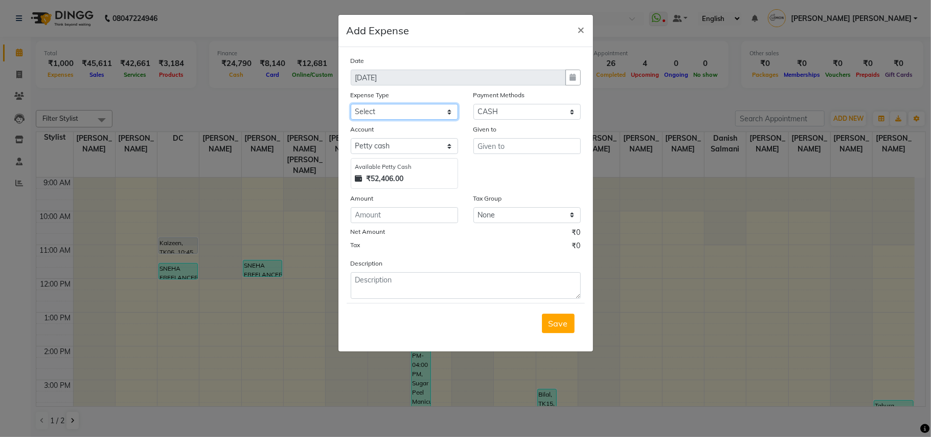
drag, startPoint x: 436, startPoint y: 113, endPoint x: 433, endPoint y: 119, distance: 7.1
click at [436, 113] on select "Select Advance Cash transfer to hub Laundry Loan Membership Milk Miscellaneous …" at bounding box center [404, 112] width 107 height 16
select select "2685"
click at [351, 104] on select "Select Advance Cash transfer to hub Laundry Loan Membership Milk Miscellaneous …" at bounding box center [404, 112] width 107 height 16
click at [528, 138] on input "text" at bounding box center [527, 146] width 107 height 16
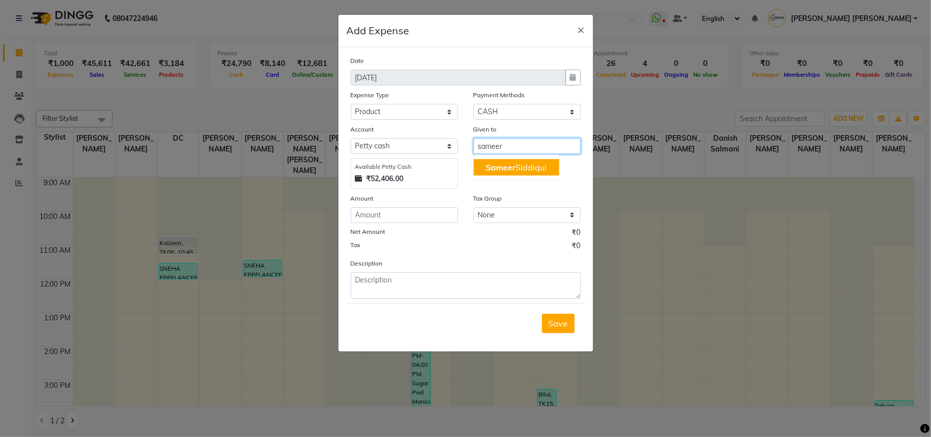
click at [518, 164] on ngb-highlight "[PERSON_NAME]" at bounding box center [516, 167] width 61 height 10
type input "[PERSON_NAME]"
click at [447, 203] on div "Amount" at bounding box center [404, 200] width 107 height 14
click at [438, 212] on input "number" at bounding box center [404, 215] width 107 height 16
type input "125"
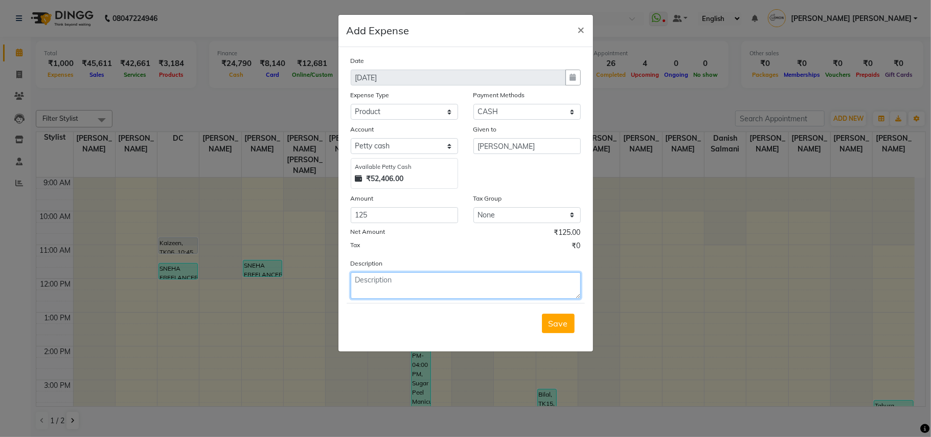
click at [444, 287] on textarea at bounding box center [466, 285] width 230 height 27
paste textarea "V/2025-26/5937"
type textarea "V/2025-26/5937"
click at [557, 321] on span "Save" at bounding box center [558, 323] width 19 height 10
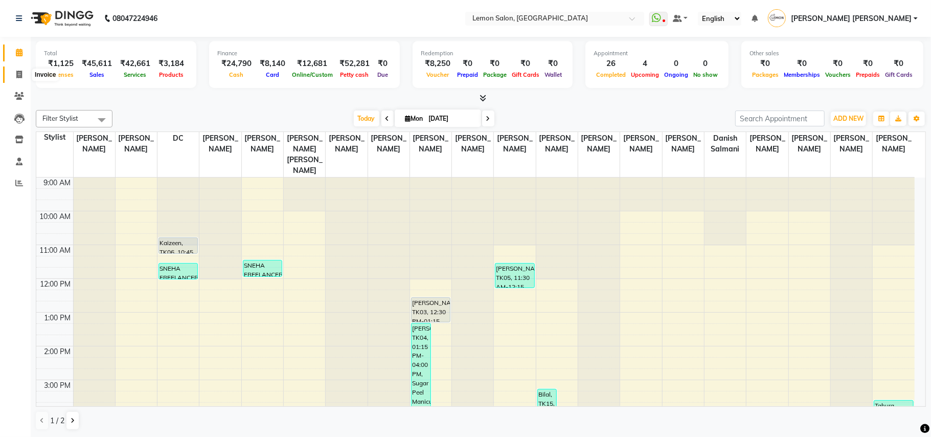
click at [11, 74] on span at bounding box center [19, 75] width 18 height 12
select select "service"
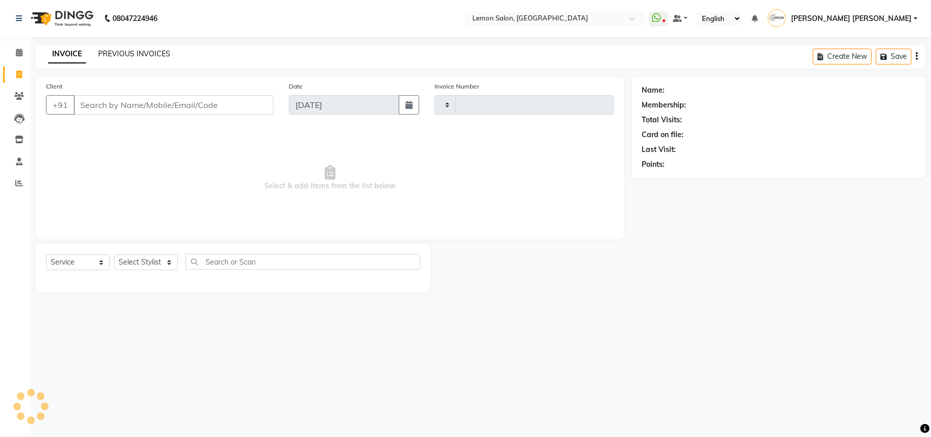
type input "5955"
click at [117, 52] on link "PREVIOUS INVOICES" at bounding box center [134, 53] width 72 height 9
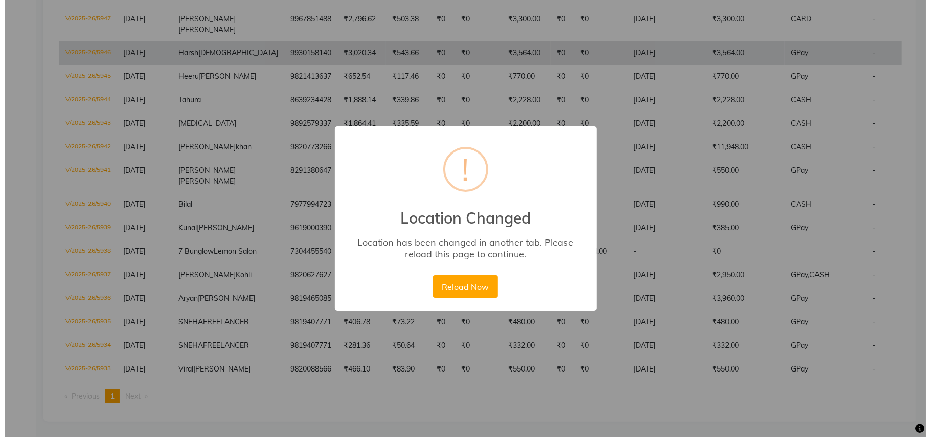
scroll to position [369, 0]
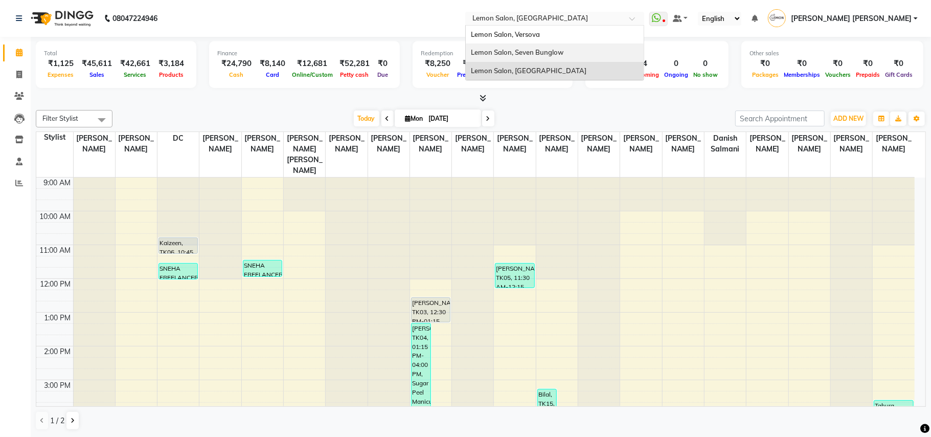
click at [564, 52] on span "Lemon Salon, Seven Bunglow" at bounding box center [517, 52] width 93 height 8
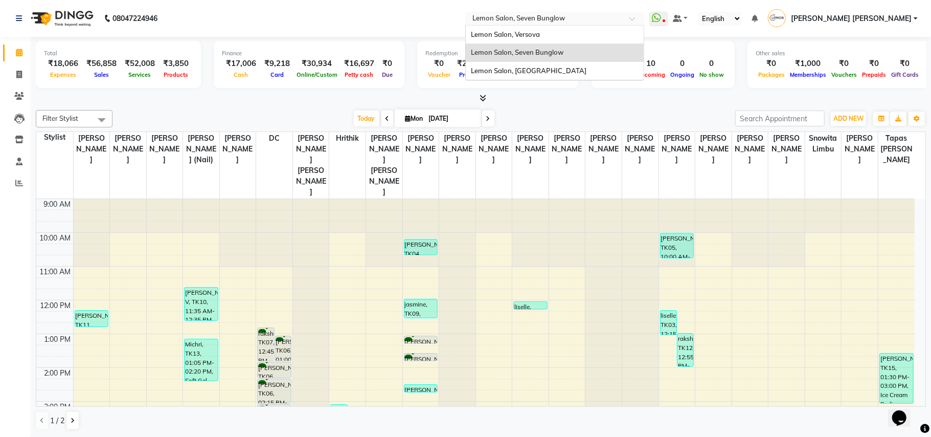
click at [581, 19] on input "text" at bounding box center [545, 19] width 148 height 10
click at [540, 33] on span "Lemon Salon, Versova" at bounding box center [505, 34] width 69 height 8
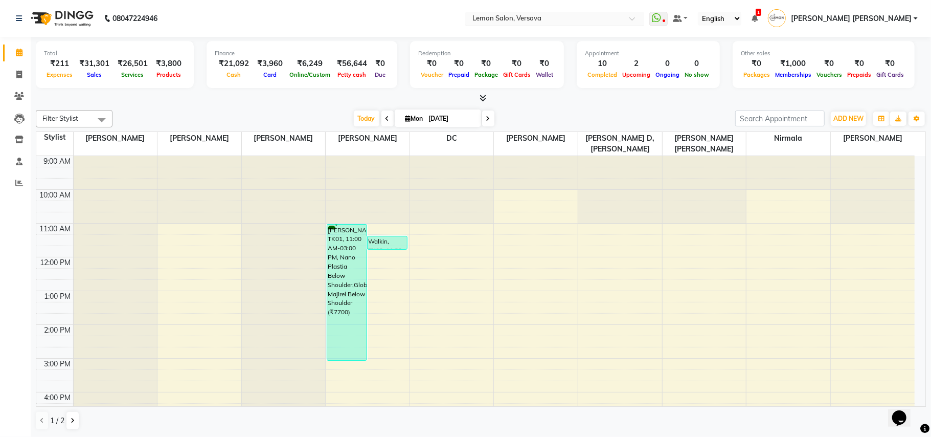
click at [582, 24] on div "Select Location × Lemon Salon, Versova" at bounding box center [554, 19] width 179 height 14
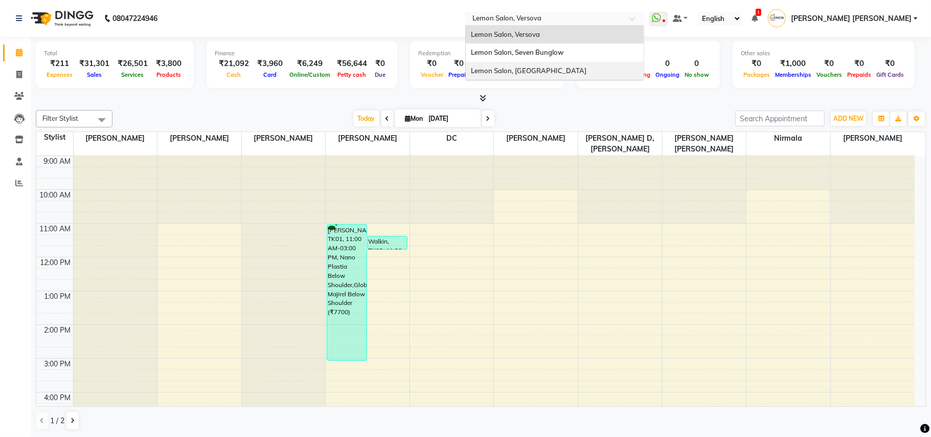
click at [591, 64] on div "Lemon Salon, [GEOGRAPHIC_DATA]" at bounding box center [555, 71] width 178 height 18
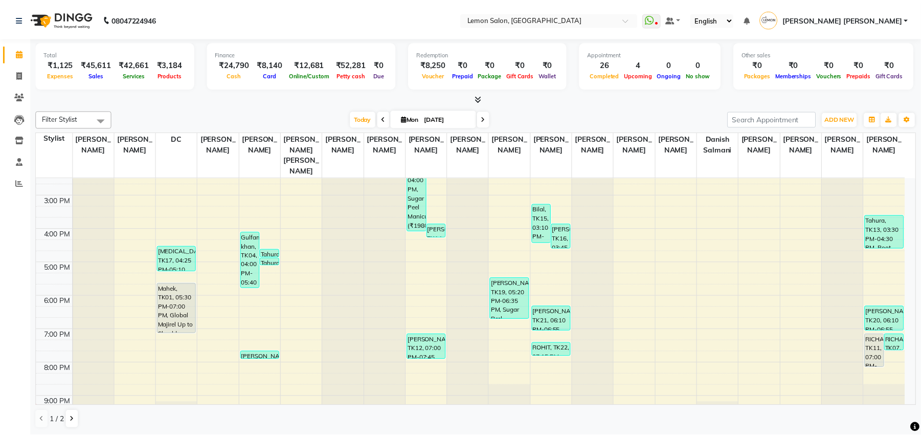
scroll to position [240, 0]
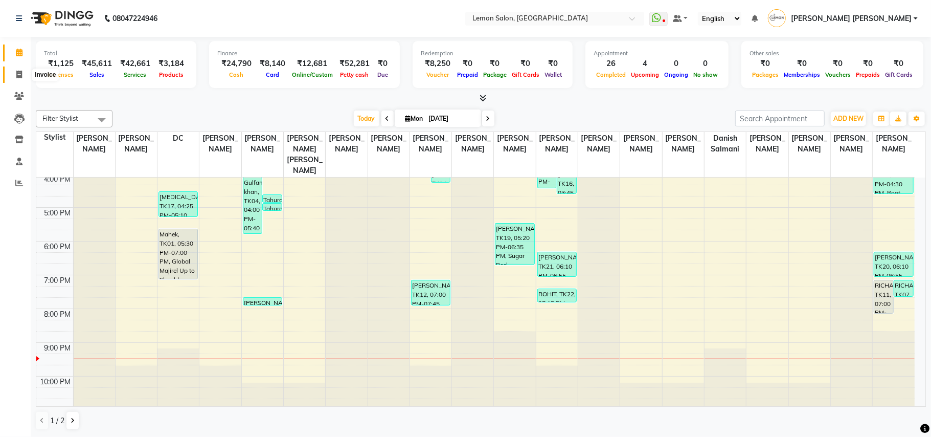
click at [20, 72] on icon at bounding box center [19, 75] width 6 height 8
select select "551"
select select "service"
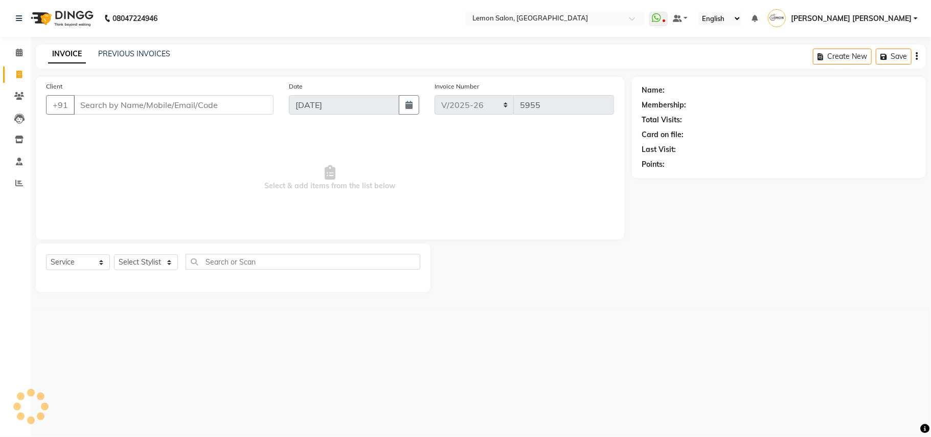
click at [165, 104] on input "Client" at bounding box center [174, 104] width 200 height 19
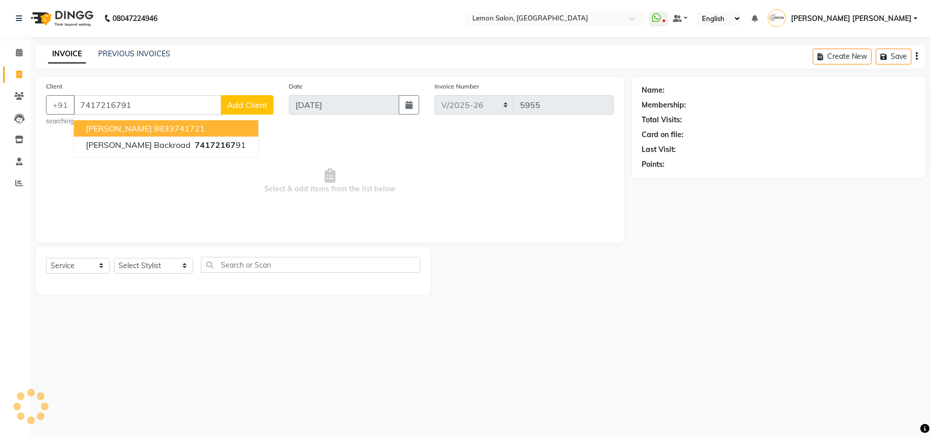
type input "7417216791"
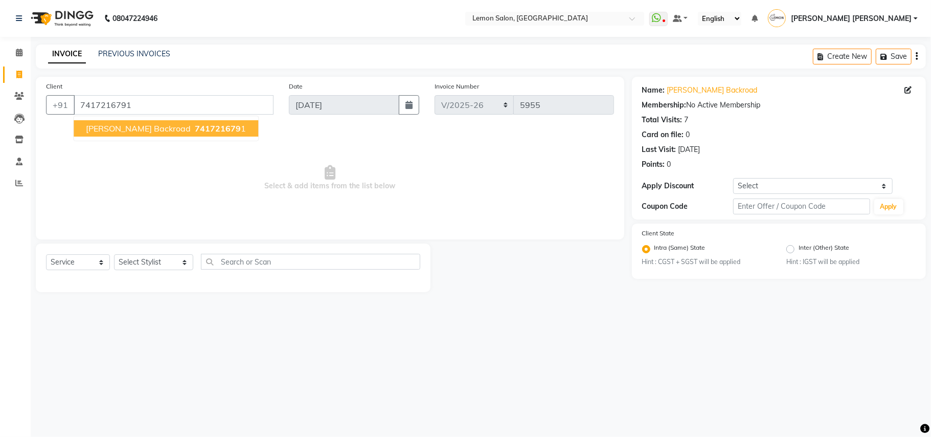
click at [149, 127] on span "[PERSON_NAME] Backroad" at bounding box center [138, 128] width 105 height 10
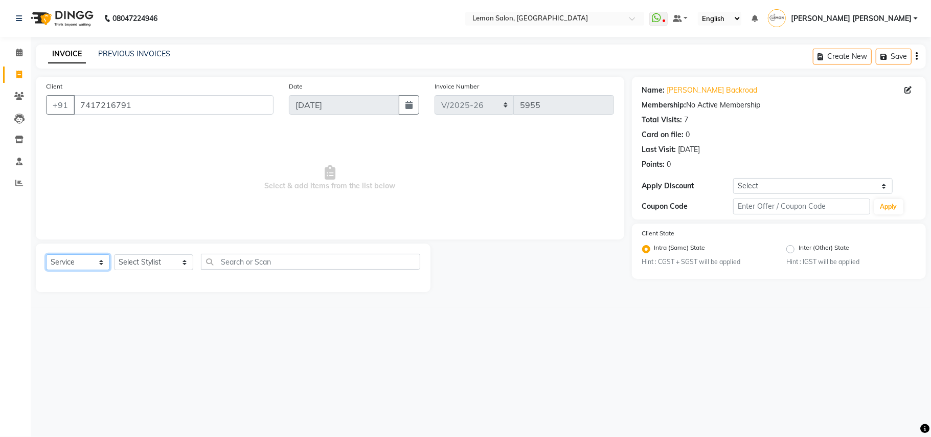
click at [66, 269] on select "Select Service Product Membership Package Voucher Prepaid Gift Card" at bounding box center [78, 262] width 64 height 16
select select "product"
click at [46, 254] on select "Select Service Product Membership Package Voucher Prepaid Gift Card" at bounding box center [78, 262] width 64 height 16
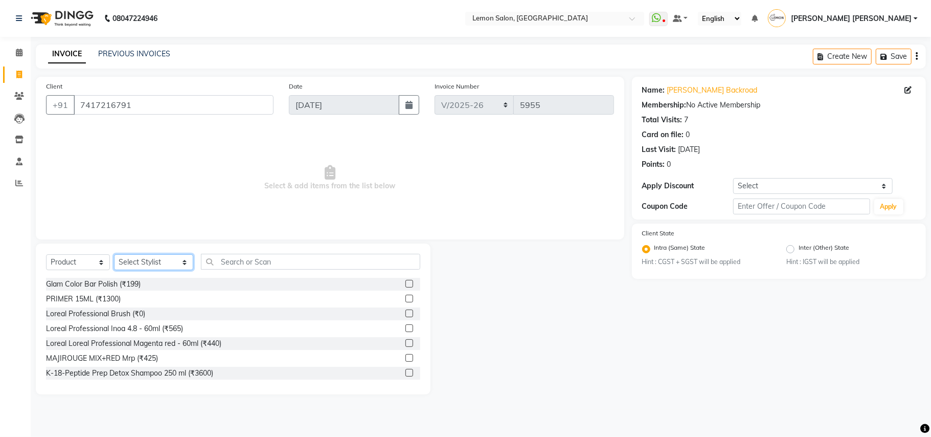
click at [143, 259] on select "Select Stylist Aalam [PERSON_NAME] [PERSON_NAME] [PERSON_NAME] [PERSON_NAME] [P…" at bounding box center [153, 262] width 79 height 16
select select "7889"
click at [114, 254] on select "Select Stylist Aalam [PERSON_NAME] [PERSON_NAME] [PERSON_NAME] [PERSON_NAME] [P…" at bounding box center [153, 262] width 79 height 16
click at [256, 258] on input "text" at bounding box center [310, 262] width 219 height 16
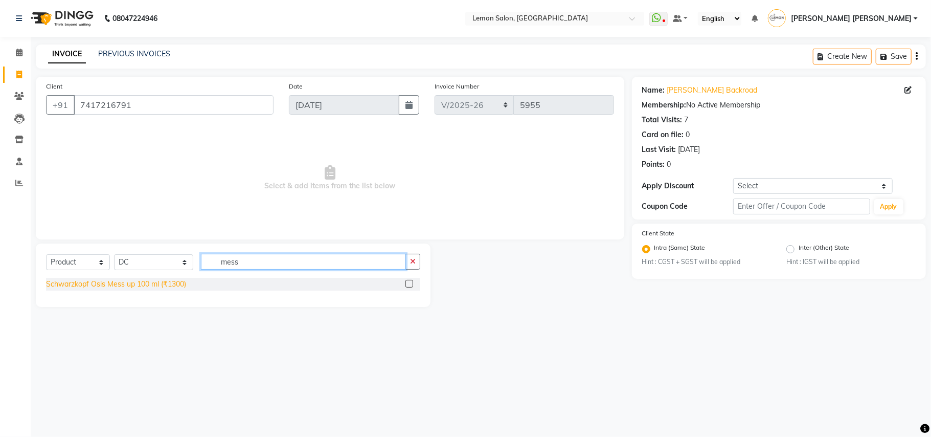
type input "mess"
click at [164, 284] on div "Schwarzkopf Osis Mess up 100 ml (₹1300)" at bounding box center [116, 284] width 140 height 11
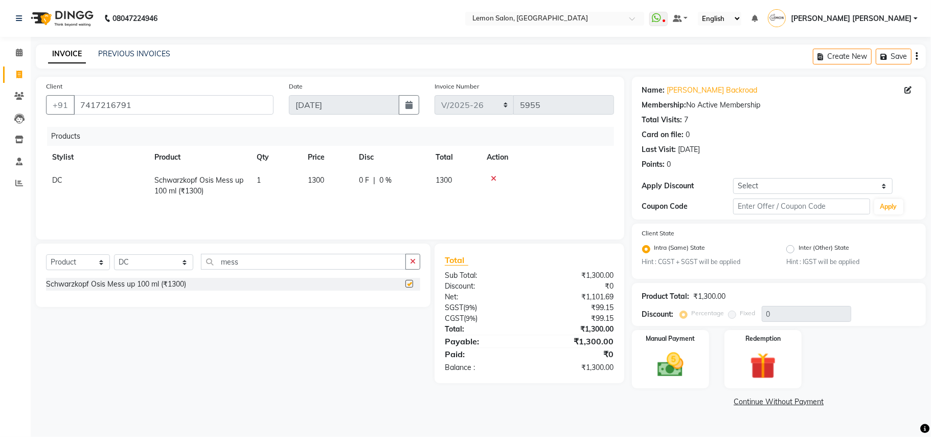
checkbox input "false"
click at [678, 350] on img at bounding box center [671, 365] width 44 height 32
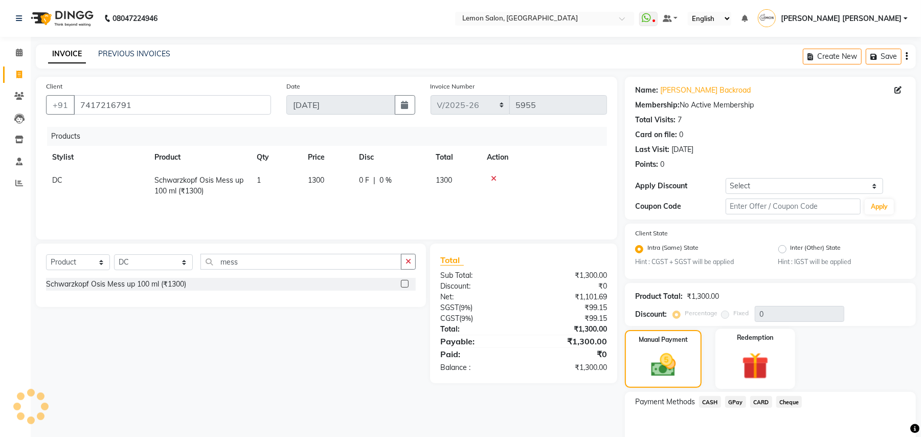
scroll to position [52, 0]
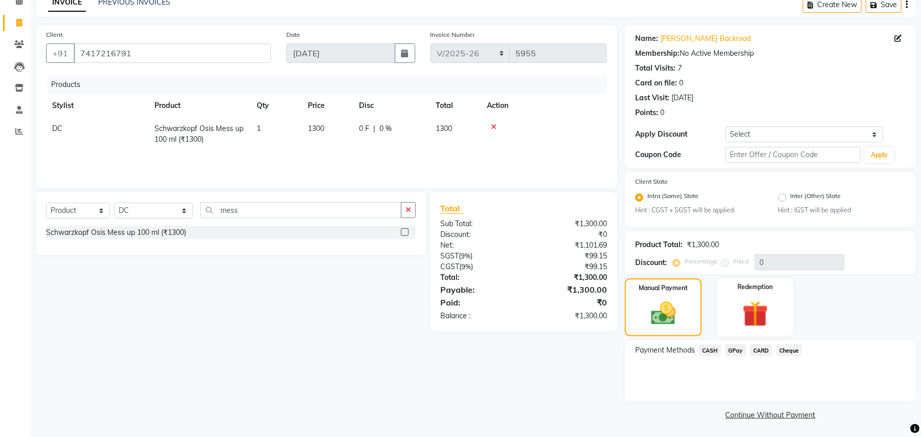
click at [741, 348] on span "GPay" at bounding box center [735, 350] width 21 height 12
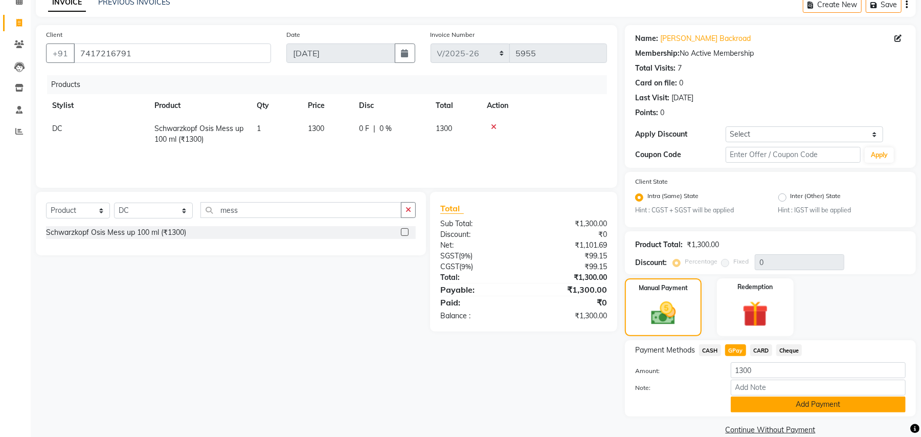
click at [776, 409] on button "Add Payment" at bounding box center [818, 404] width 175 height 16
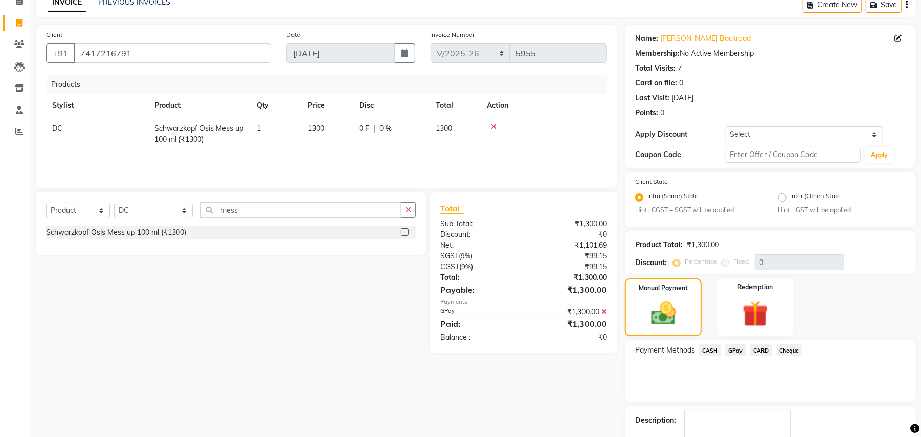
scroll to position [110, 0]
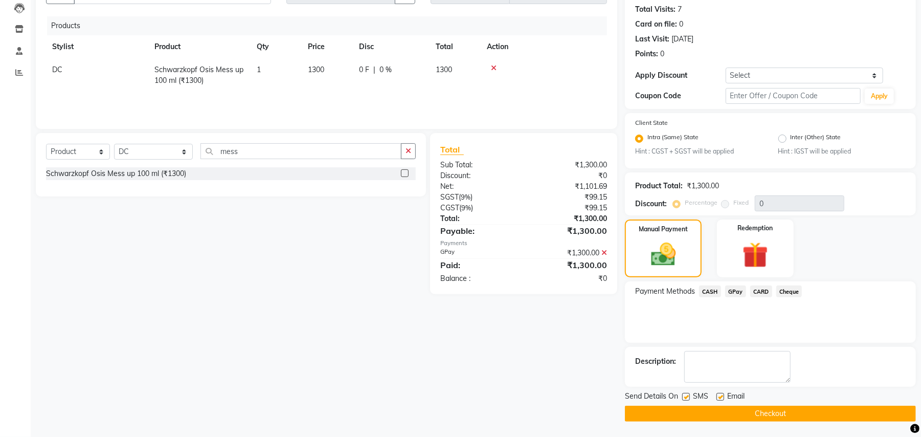
click at [715, 399] on div "SMS" at bounding box center [699, 397] width 34 height 13
click at [717, 416] on button "Checkout" at bounding box center [770, 414] width 291 height 16
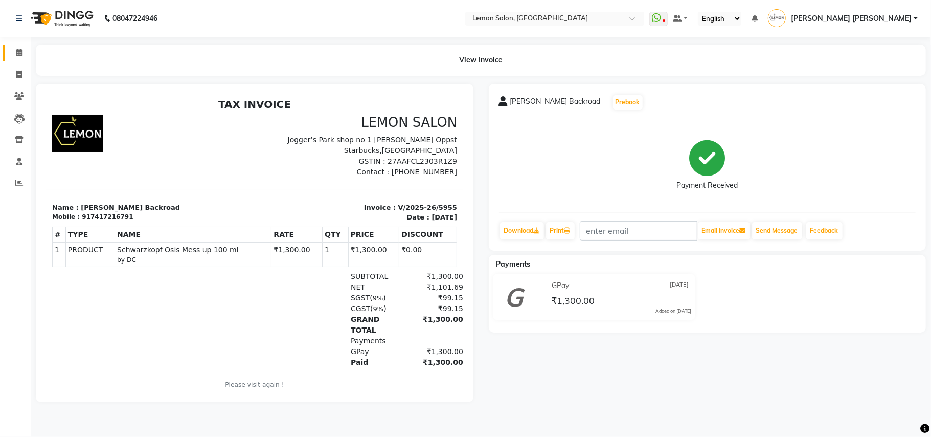
click at [16, 45] on link "Calendar" at bounding box center [15, 52] width 25 height 17
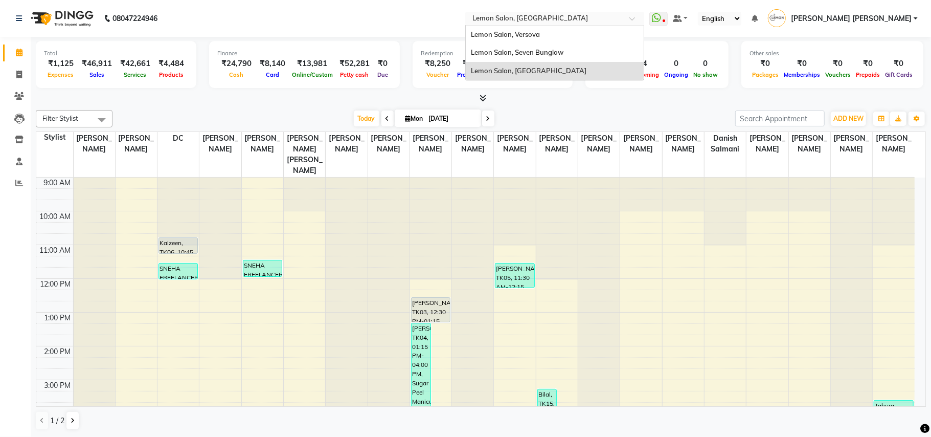
click at [608, 23] on input "text" at bounding box center [545, 19] width 148 height 10
click at [486, 119] on icon at bounding box center [488, 119] width 4 height 6
type input "02-09-2025"
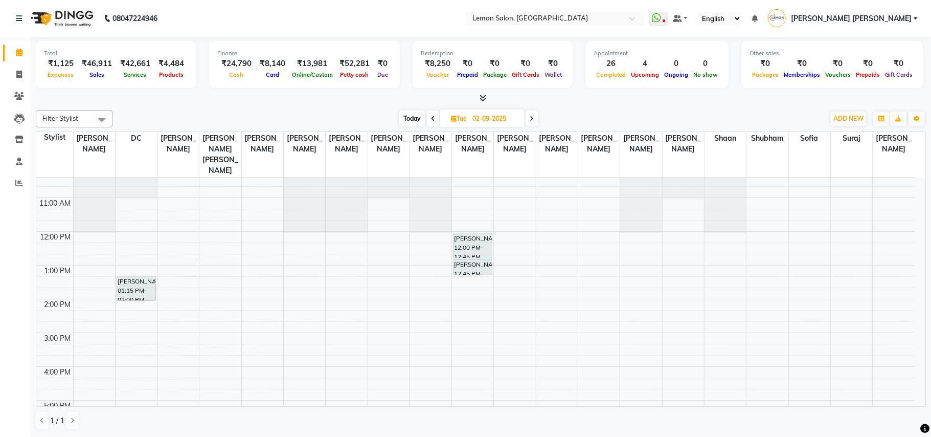
scroll to position [136, 0]
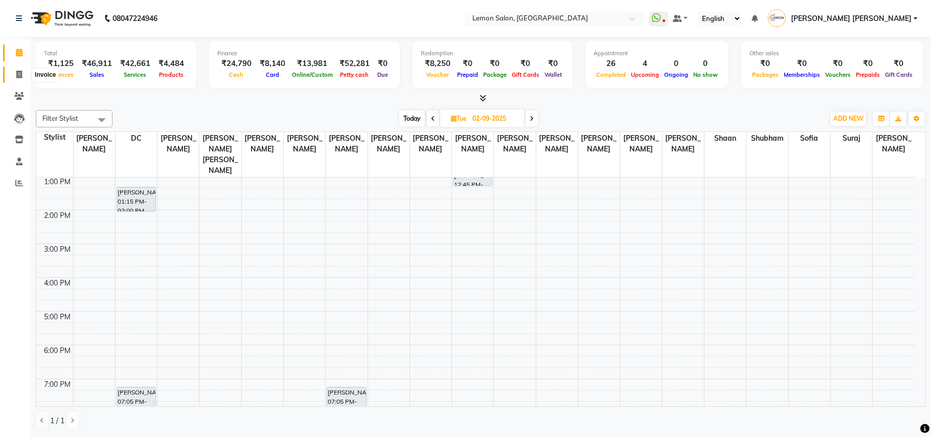
click at [19, 74] on icon at bounding box center [19, 75] width 6 height 8
select select "551"
select select "service"
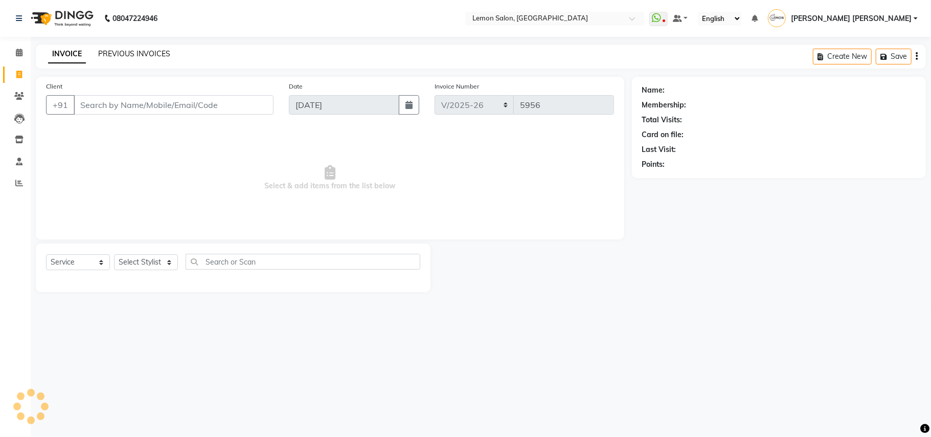
click at [131, 50] on link "PREVIOUS INVOICES" at bounding box center [134, 53] width 72 height 9
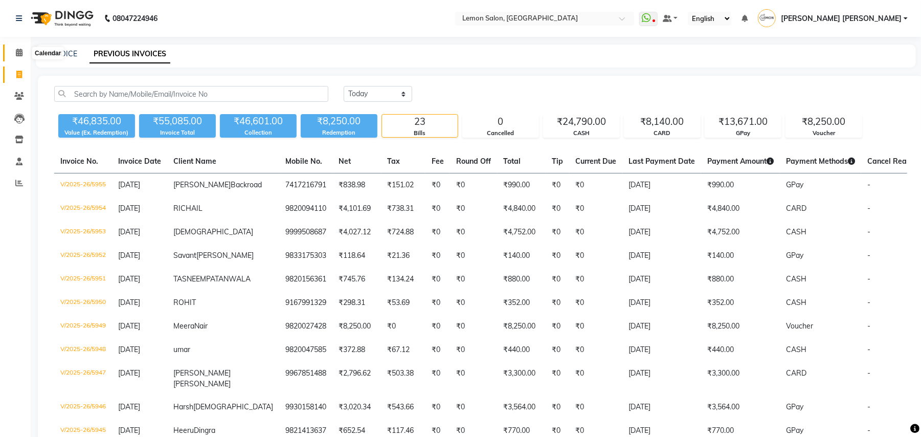
click at [14, 54] on span at bounding box center [19, 53] width 18 height 12
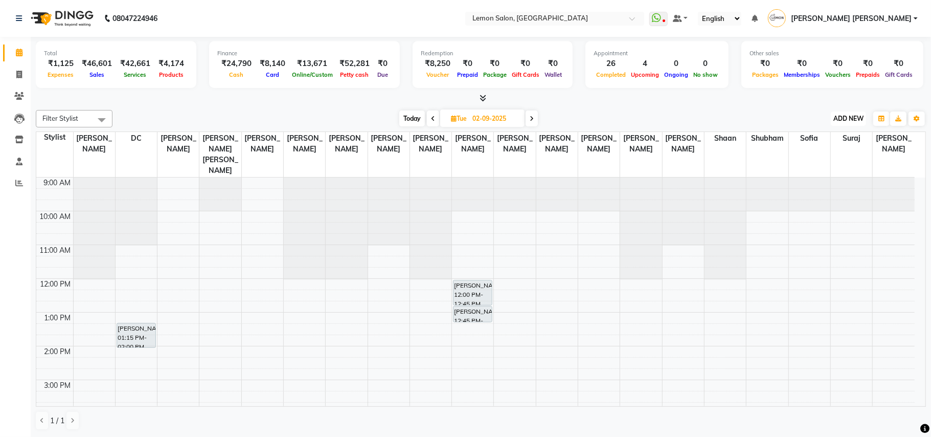
click at [853, 114] on button "ADD NEW Toggle Dropdown" at bounding box center [848, 118] width 35 height 14
click at [827, 178] on link "Add Attendance" at bounding box center [825, 178] width 81 height 13
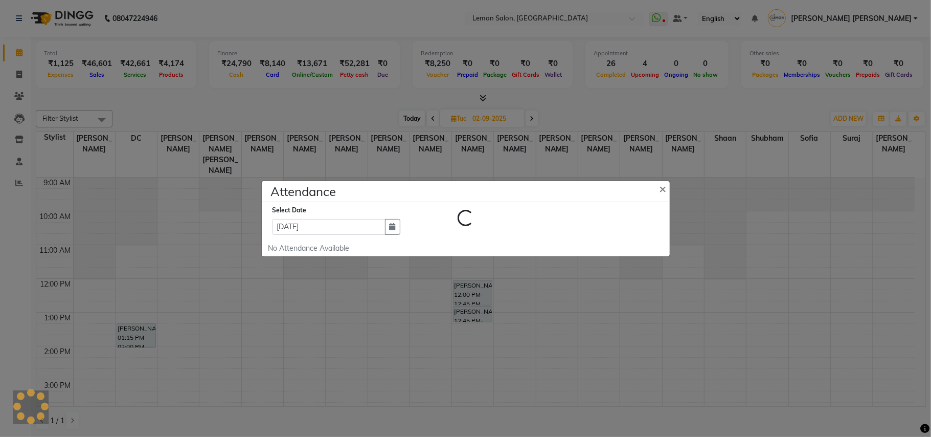
select select "A"
select select "W"
select select "A"
select select "W"
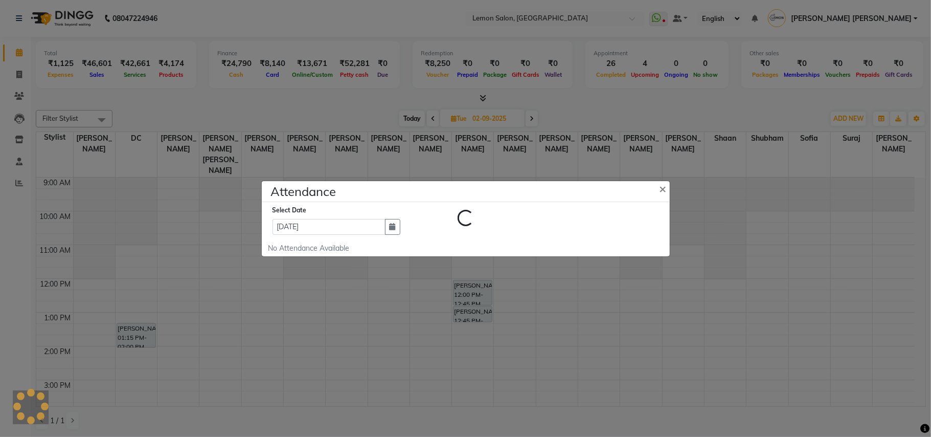
select select "W"
select select "A"
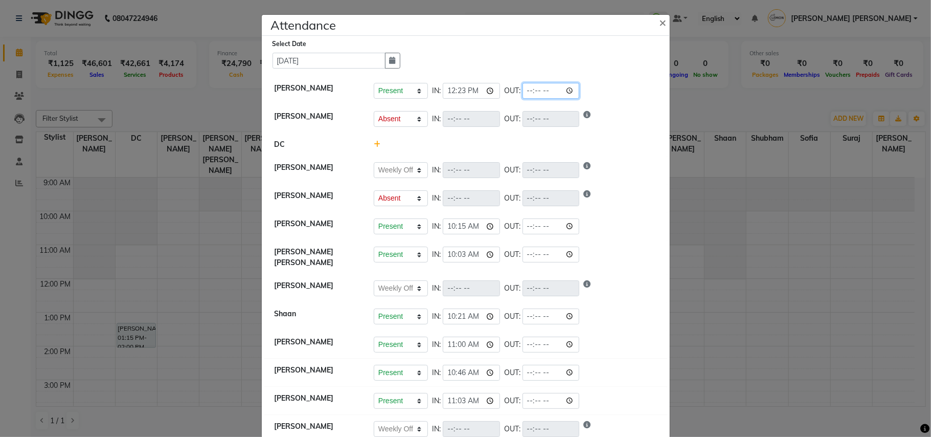
click at [569, 91] on input "time" at bounding box center [551, 91] width 57 height 16
type input "21:32"
click at [621, 132] on li "[PERSON_NAME] Present Absent Late Half Day Weekly Off IN: OUT:" at bounding box center [465, 119] width 403 height 29
select select "A"
select select "W"
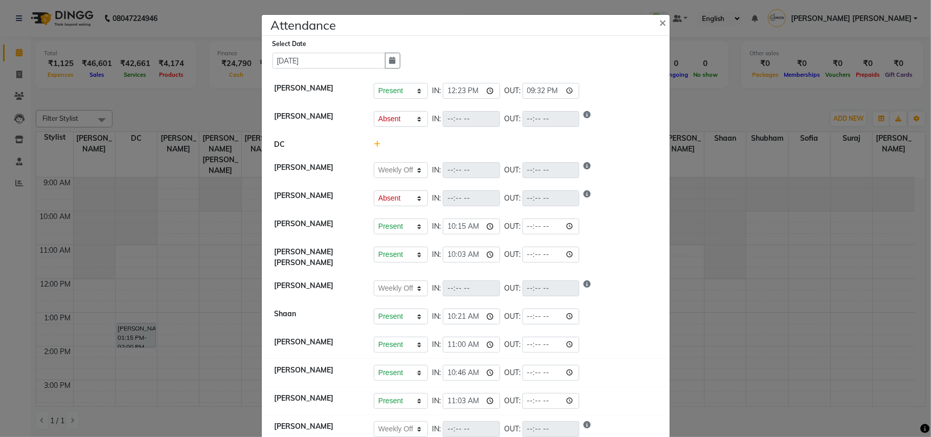
select select "A"
select select "W"
select select "A"
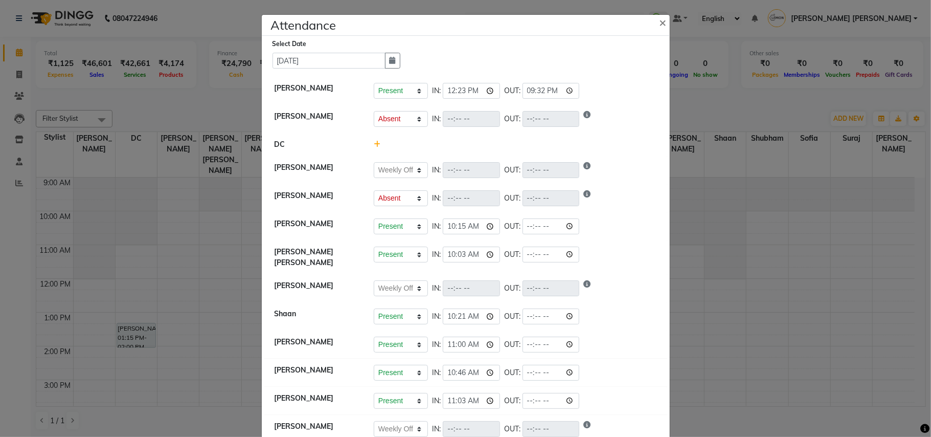
select select "A"
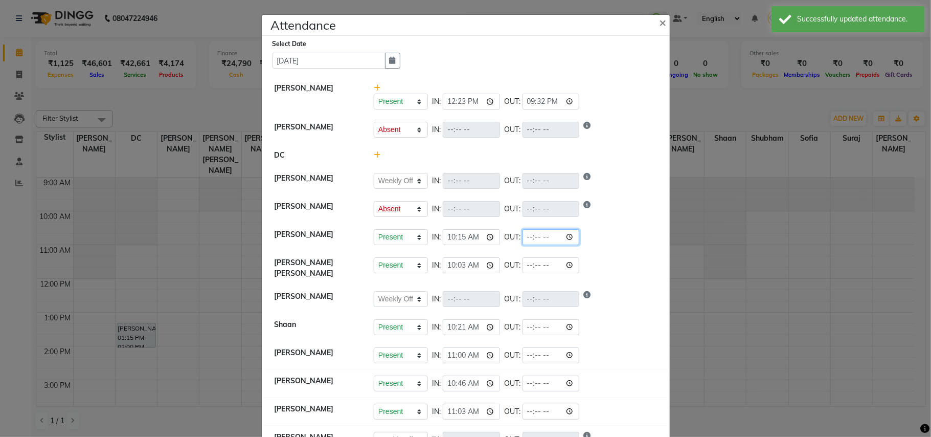
click at [571, 239] on input "time" at bounding box center [551, 237] width 57 height 16
type input "21:00"
click at [627, 233] on div "Present Absent Late Half Day Weekly Off IN: 10:15 OUT: 21:00" at bounding box center [515, 237] width 283 height 16
select select "A"
select select "W"
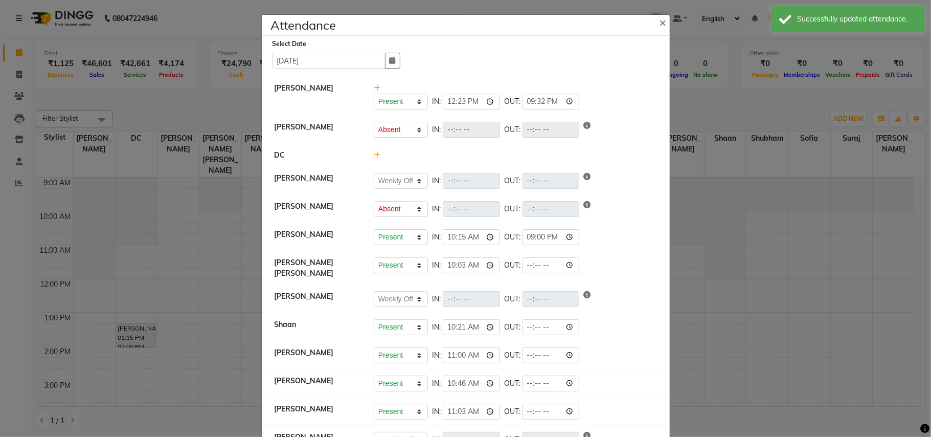
select select "A"
select select "W"
select select "A"
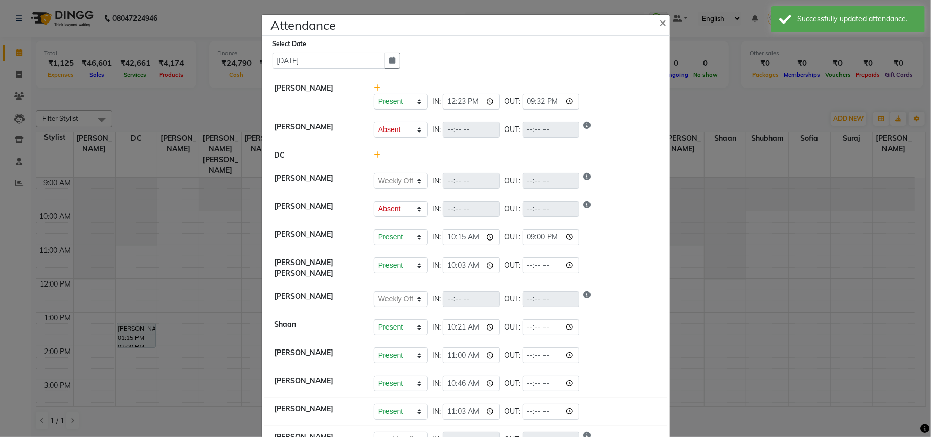
select select "A"
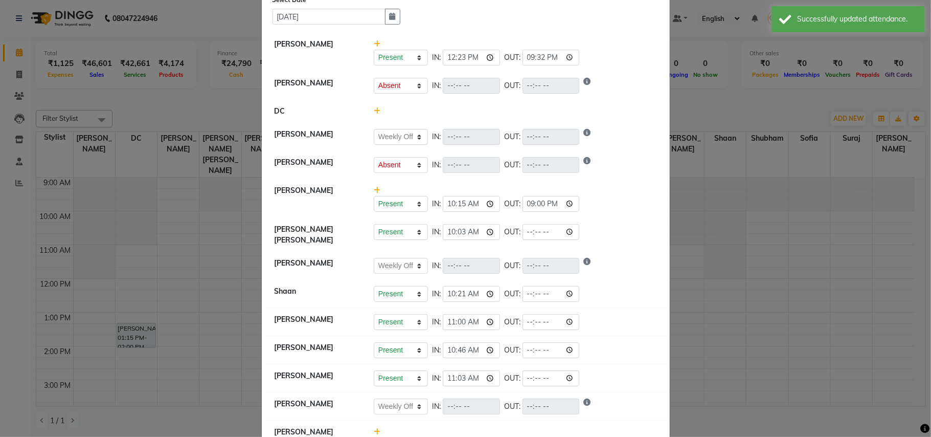
scroll to position [68, 0]
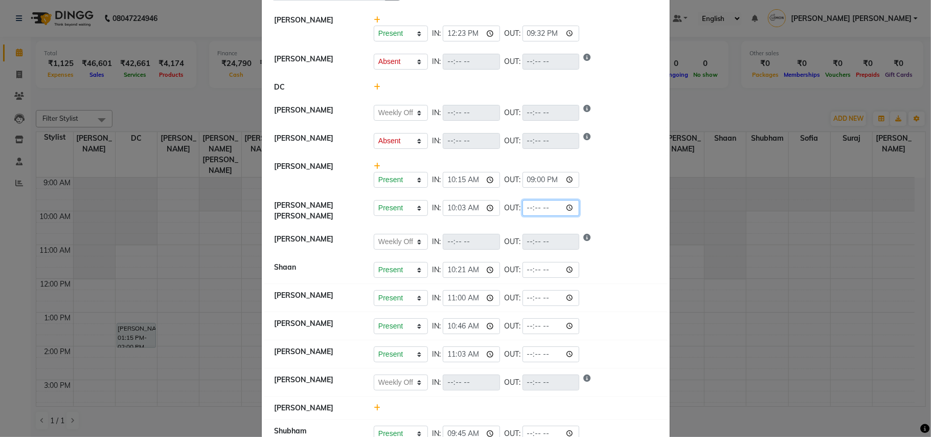
click at [570, 211] on input "time" at bounding box center [551, 208] width 57 height 16
type input "21:32"
click at [608, 193] on li "[PERSON_NAME] Present Absent Late Half Day Weekly Off IN: 10:15 OUT: 21:00" at bounding box center [465, 174] width 403 height 39
select select "A"
select select "W"
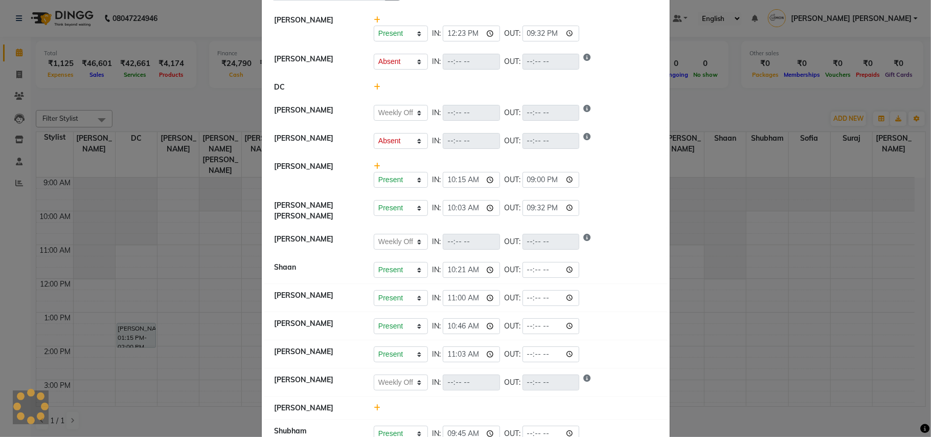
select select "A"
select select "W"
select select "A"
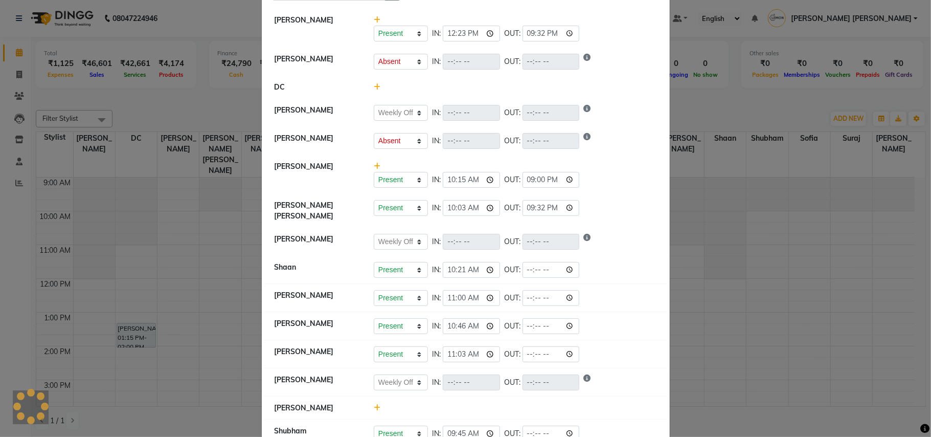
select select "A"
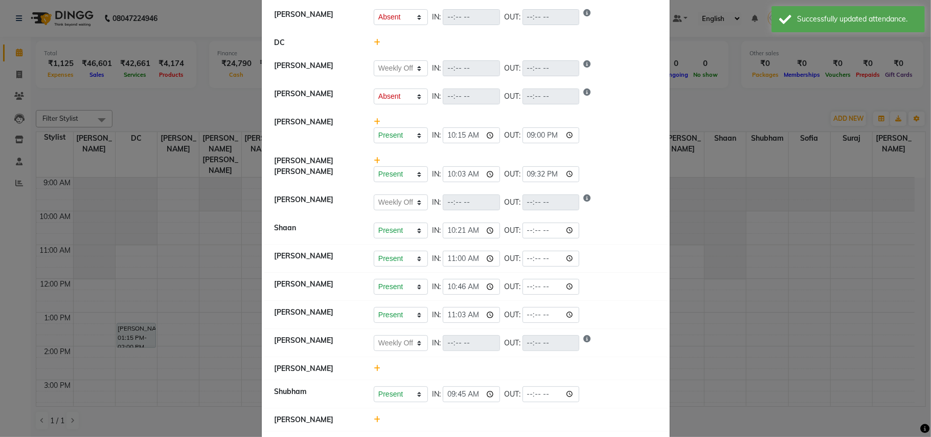
scroll to position [136, 0]
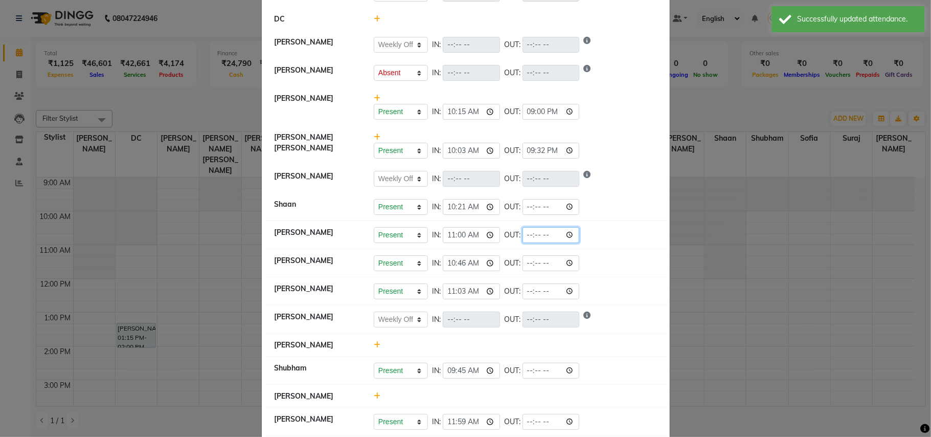
click at [573, 236] on input "time" at bounding box center [551, 235] width 57 height 16
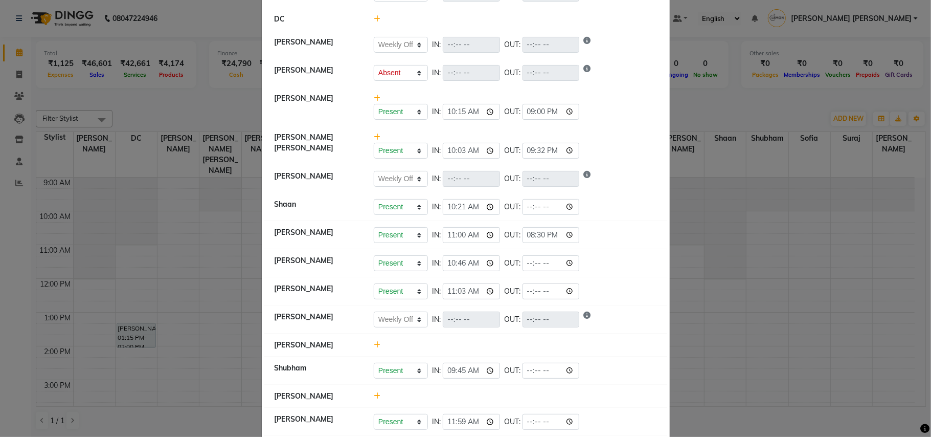
type input "20:30"
click at [624, 237] on div "Present Absent Late Half Day Weekly Off IN: 11:00 OUT: 20:30" at bounding box center [515, 235] width 283 height 16
select select "A"
select select "W"
select select "A"
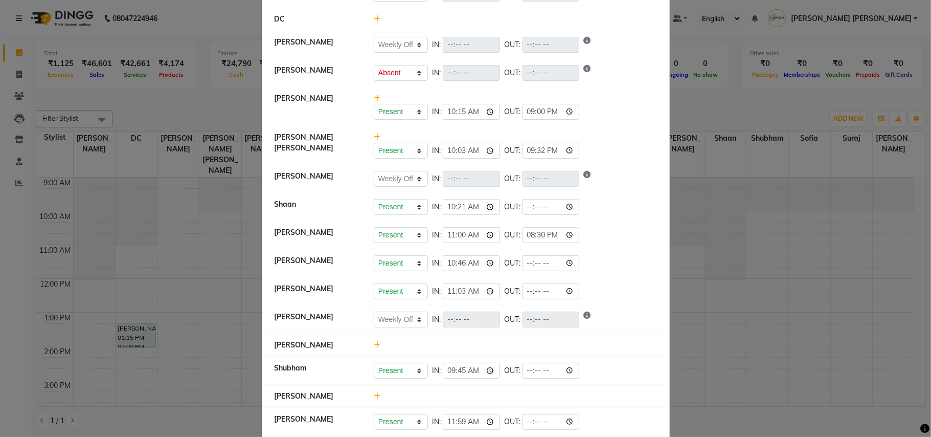
select select "W"
select select "A"
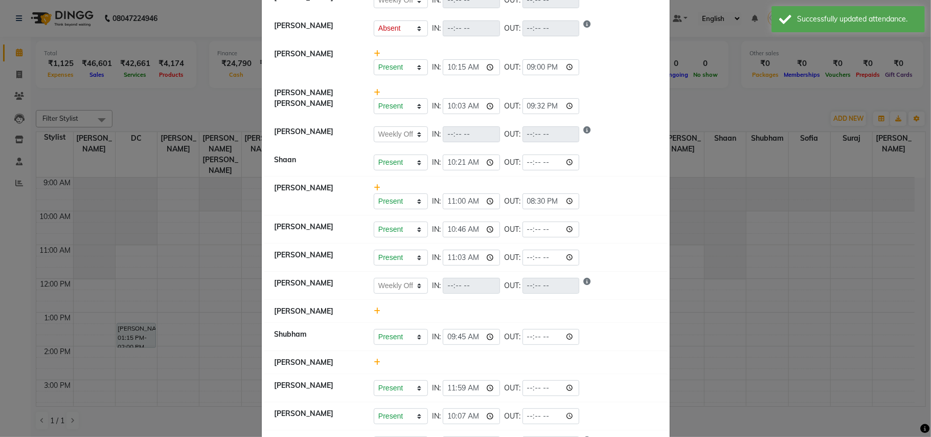
scroll to position [205, 0]
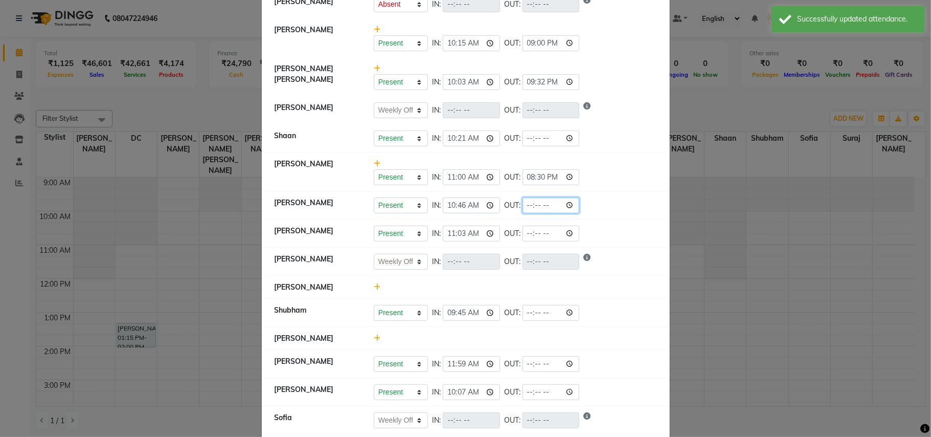
click at [572, 209] on input "time" at bounding box center [551, 205] width 57 height 16
type input "21:30"
click at [628, 202] on div "Present Absent Late Half Day Weekly Off IN: 10:46 OUT: 21:30" at bounding box center [515, 205] width 283 height 16
select select "A"
select select "W"
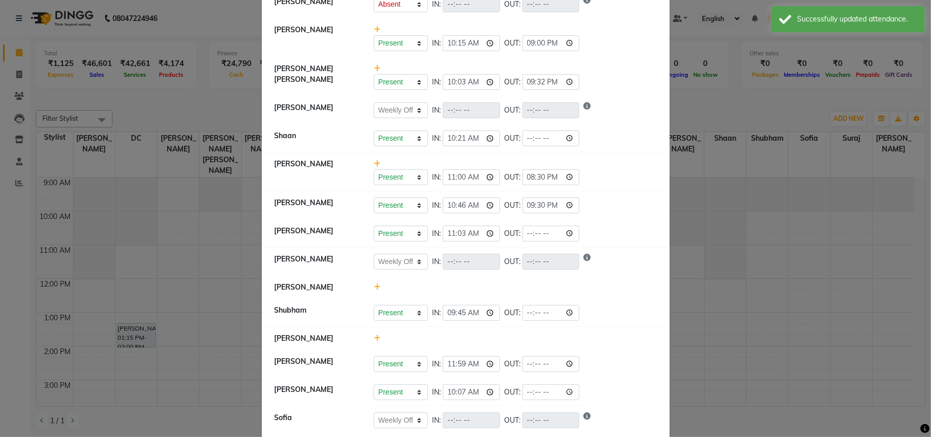
select select "A"
select select "W"
select select "A"
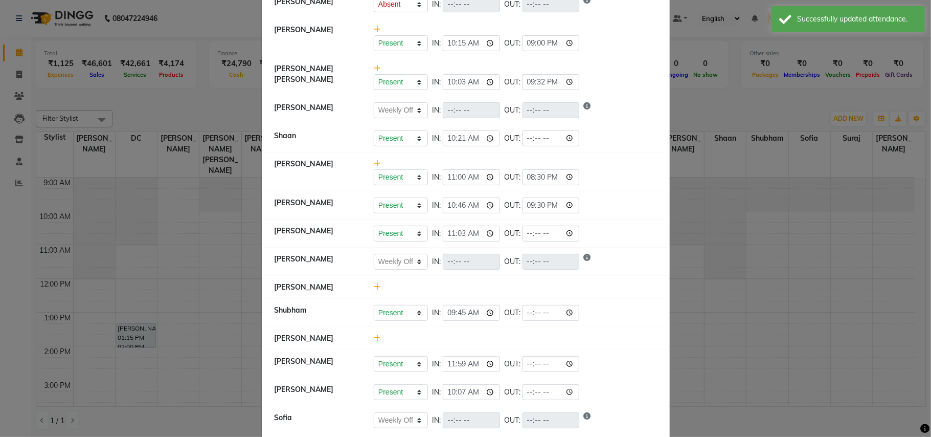
select select "A"
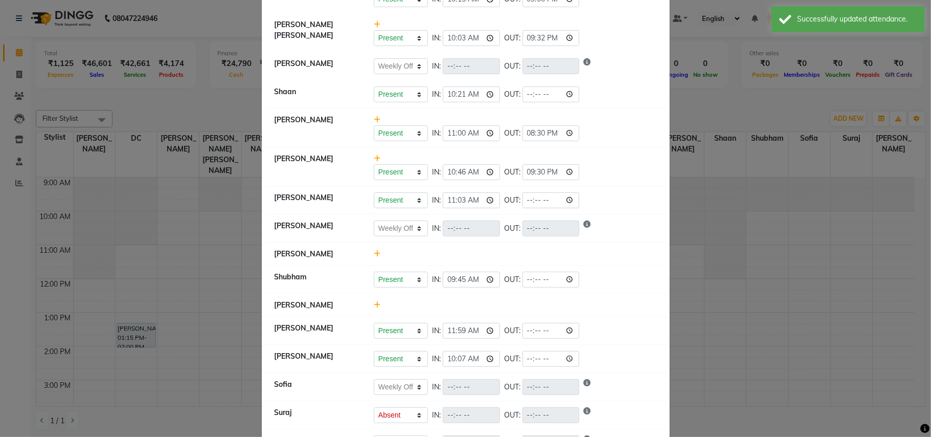
scroll to position [273, 0]
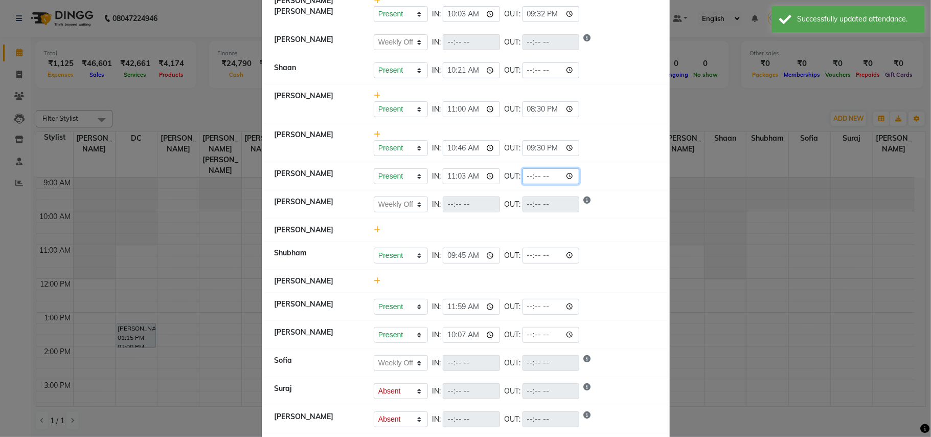
click at [571, 180] on input "time" at bounding box center [551, 176] width 57 height 16
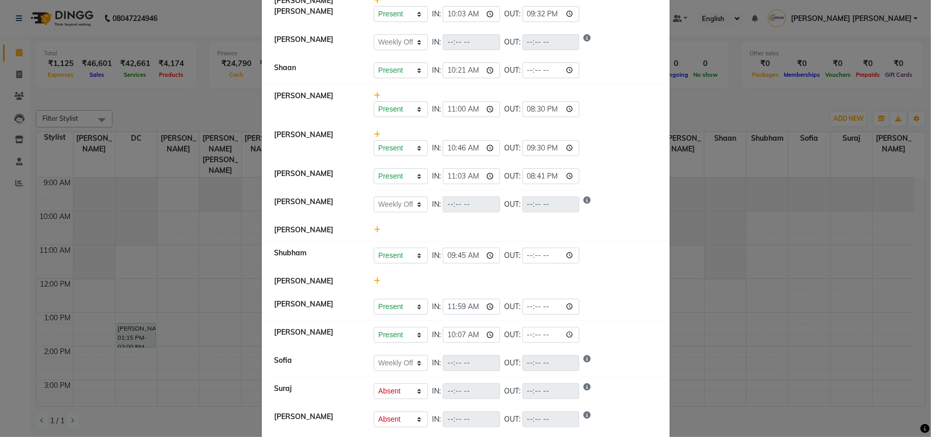
type input "20:41"
click at [647, 183] on div "Present Absent Late Half Day Weekly Off IN: 11:03 OUT: 20:41" at bounding box center [515, 176] width 283 height 16
select select "A"
select select "W"
select select "A"
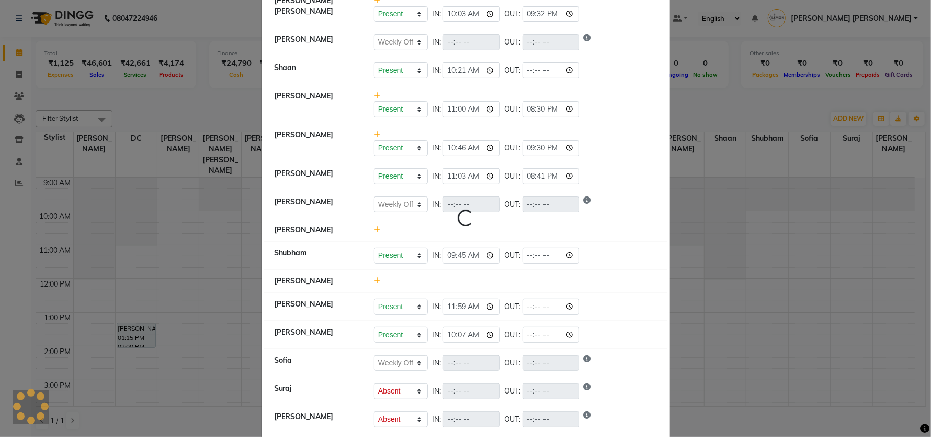
select select "W"
select select "A"
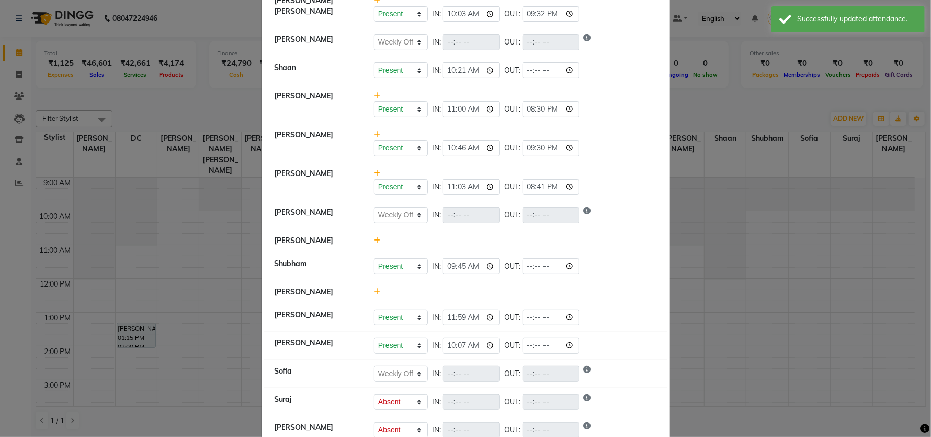
scroll to position [329, 0]
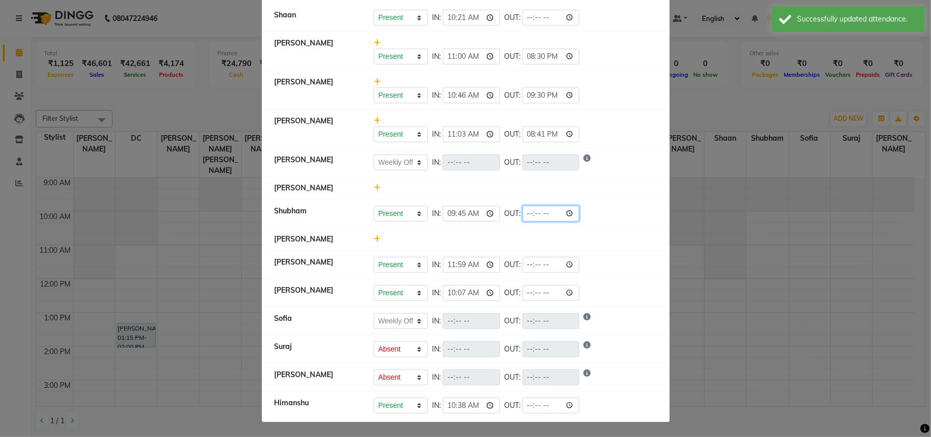
click at [573, 213] on input "time" at bounding box center [551, 214] width 57 height 16
type input "21:32"
click at [623, 189] on div at bounding box center [515, 188] width 299 height 11
select select "A"
select select "W"
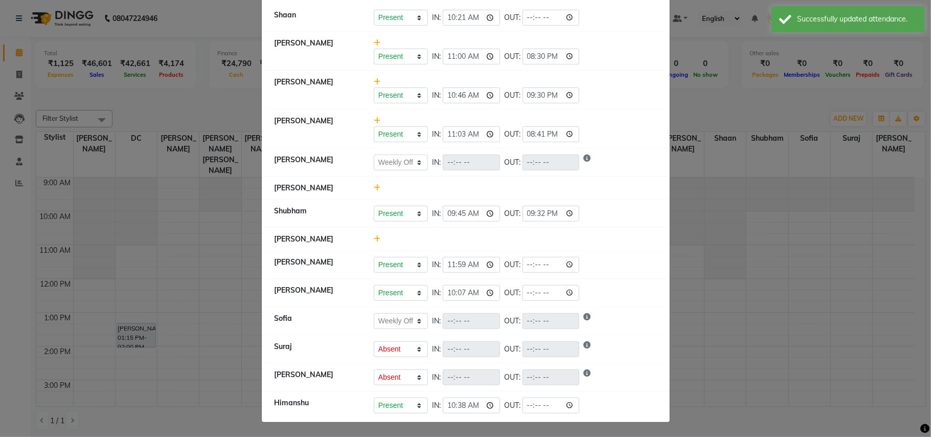
select select "A"
select select "W"
select select "A"
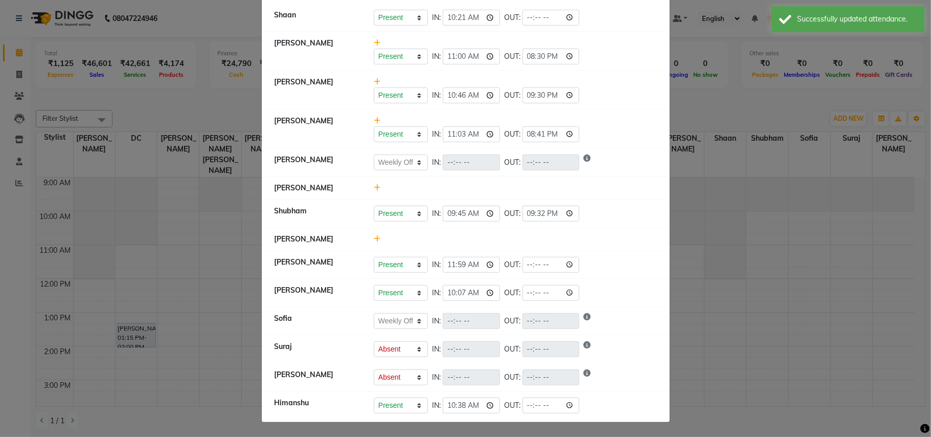
select select "A"
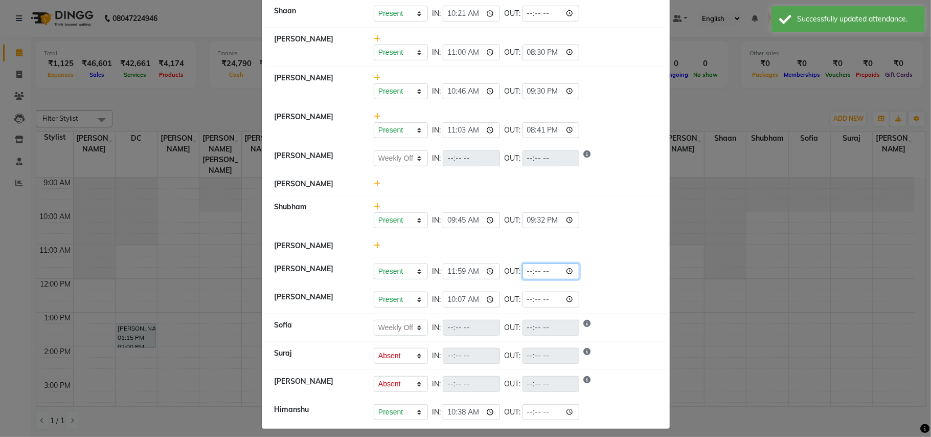
click at [569, 272] on input "time" at bounding box center [551, 271] width 57 height 16
type input "21:32"
click at [642, 250] on div at bounding box center [515, 245] width 299 height 11
select select "A"
select select "W"
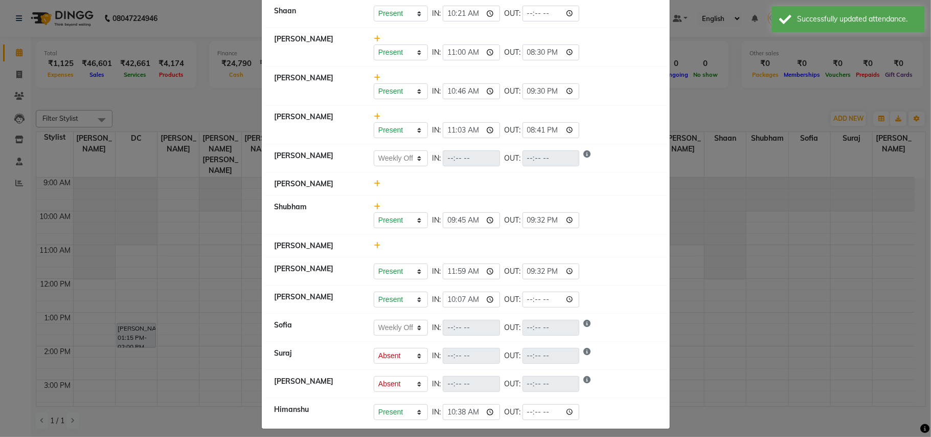
select select "A"
select select "W"
select select "A"
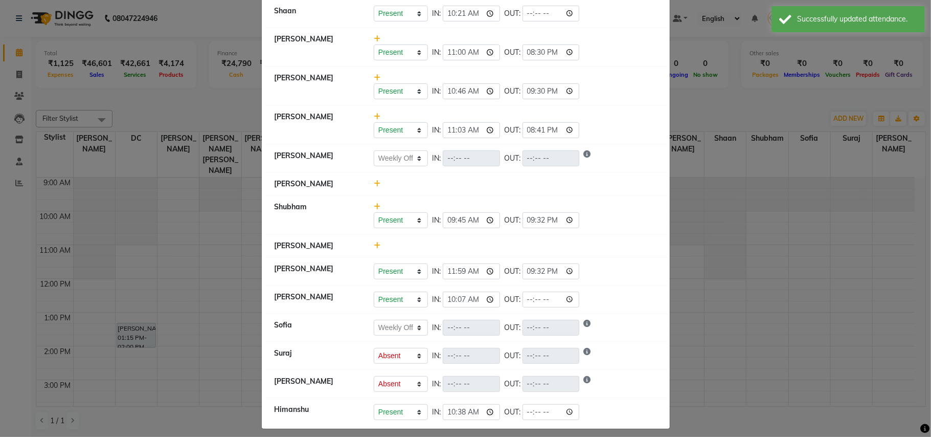
select select "A"
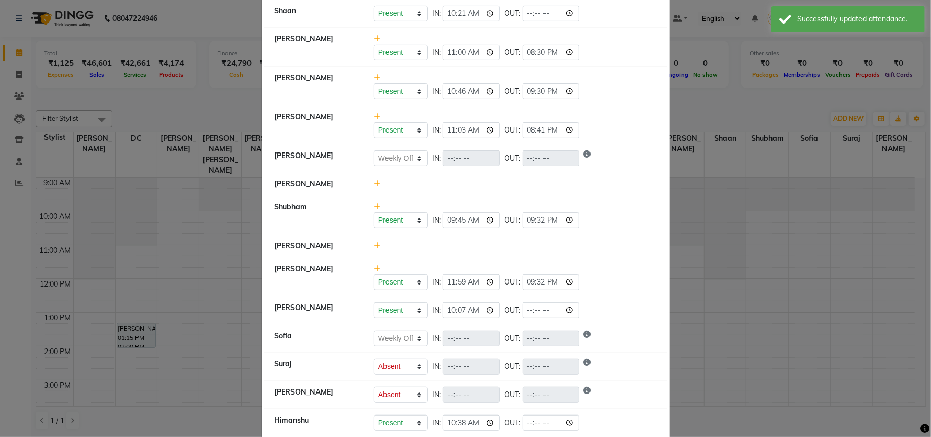
scroll to position [350, 0]
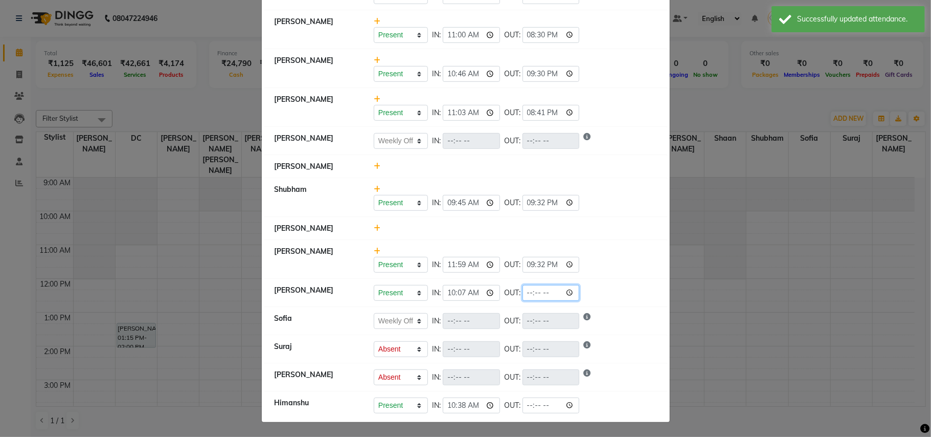
click at [572, 293] on input "time" at bounding box center [551, 293] width 57 height 16
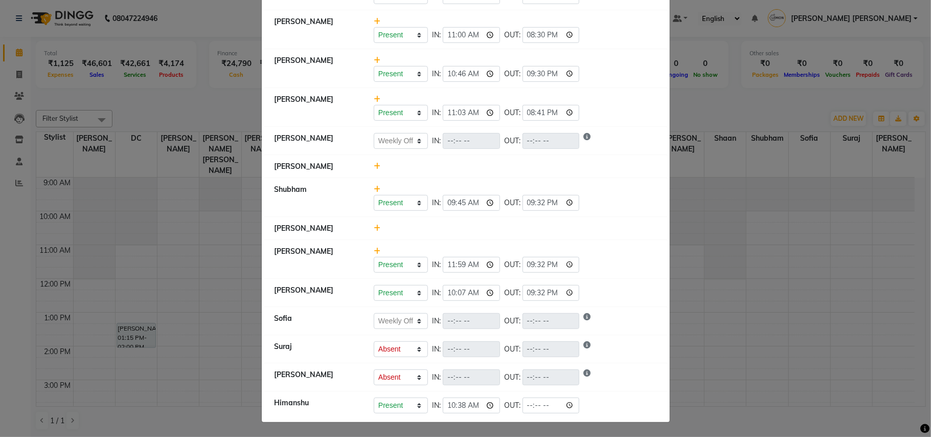
type input "21:32"
click at [616, 264] on div "Present Absent Late Half Day Weekly Off IN: 11:59 OUT: 21:32" at bounding box center [515, 265] width 283 height 16
select select "A"
select select "W"
select select "A"
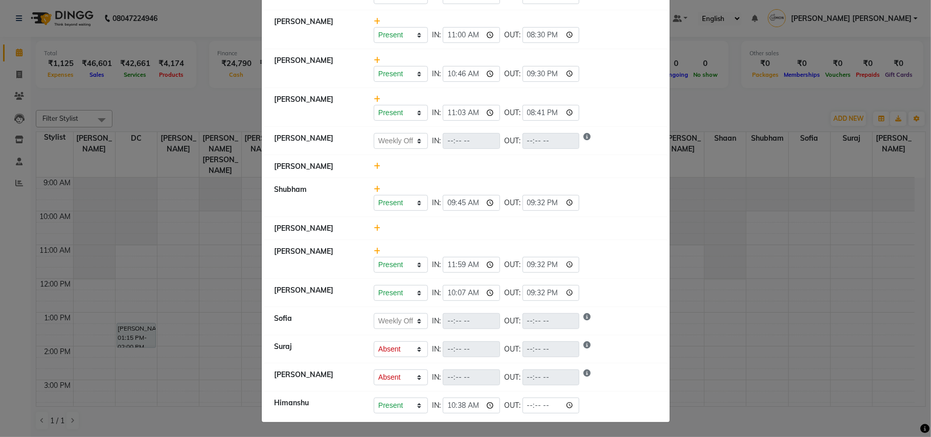
select select "W"
select select "A"
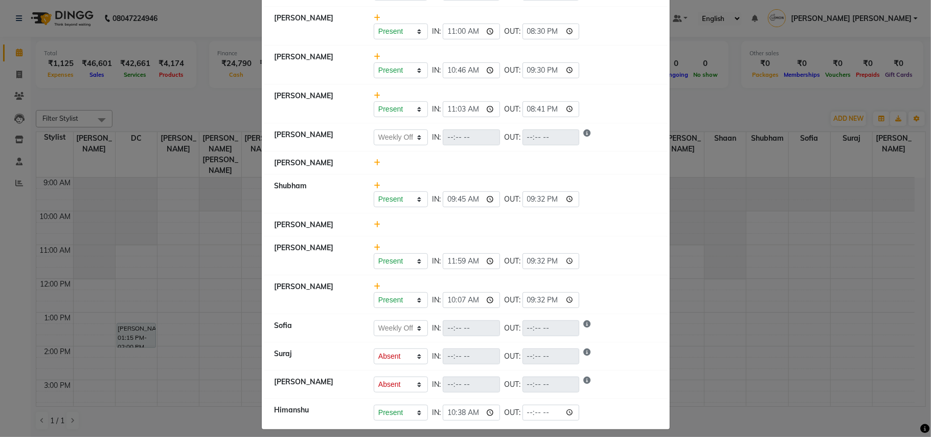
scroll to position [361, 0]
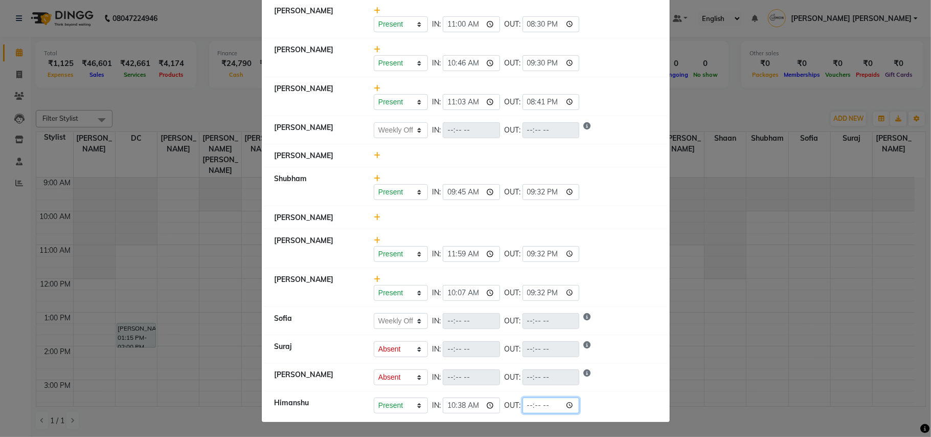
click at [573, 404] on input "time" at bounding box center [551, 405] width 57 height 16
type input "21:33"
click at [618, 269] on li "[PERSON_NAME] Present Absent Late Half Day Weekly Off IN: 10:07 OUT: 21:32" at bounding box center [465, 287] width 403 height 39
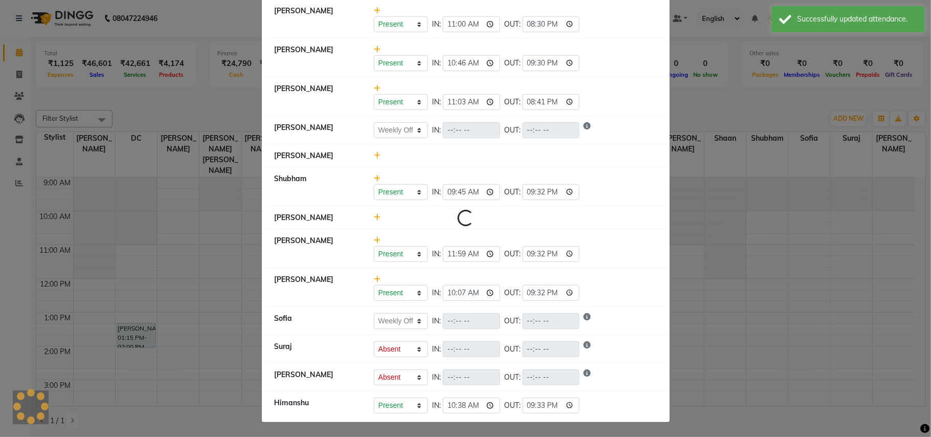
select select "A"
select select "W"
select select "A"
select select "W"
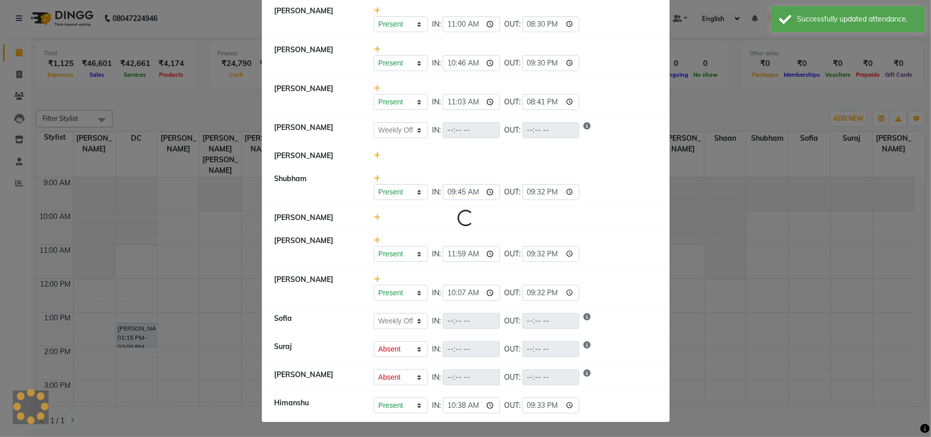
select select "W"
select select "A"
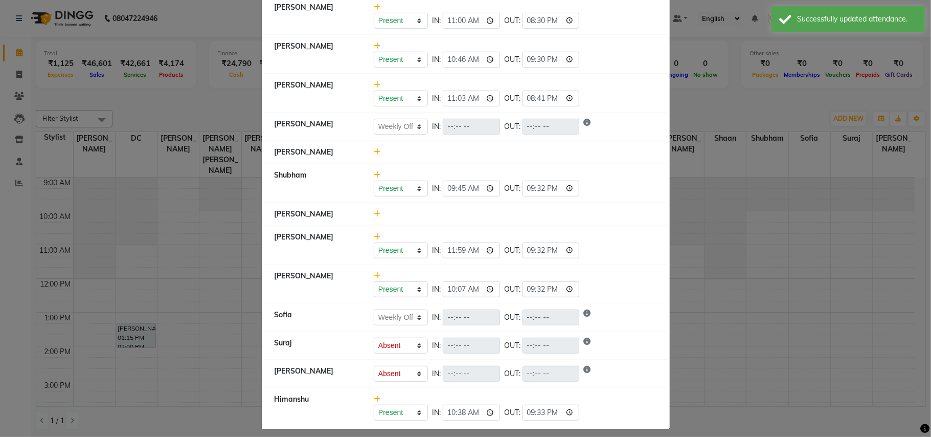
click at [0, 254] on ngb-modal-window "Attendance × Select Date [DATE] [PERSON_NAME] Present Absent Late Half Day Week…" at bounding box center [465, 218] width 931 height 437
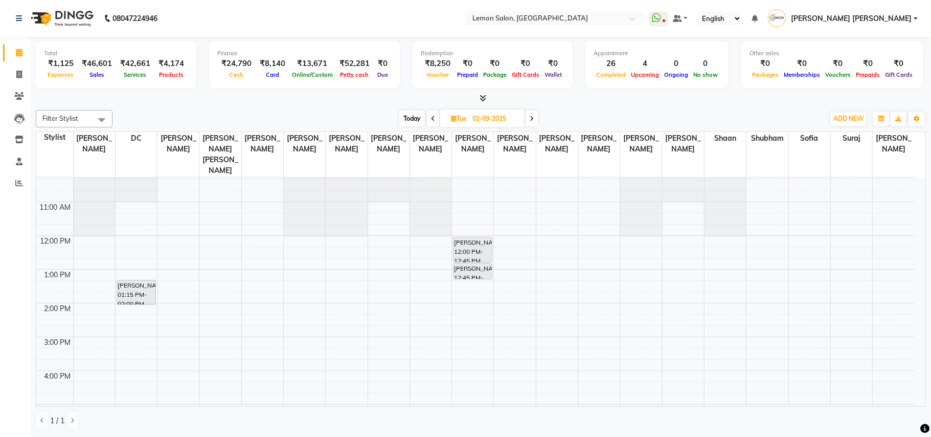
scroll to position [0, 0]
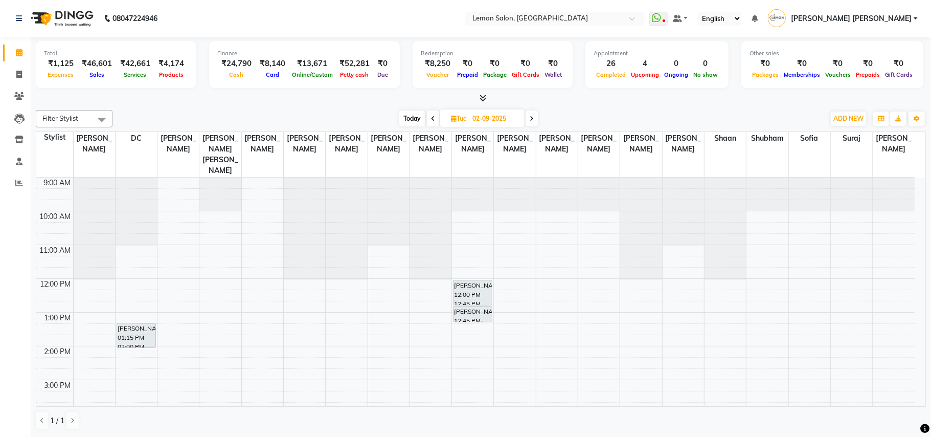
click at [889, 21] on span "[PERSON_NAME] [PERSON_NAME]" at bounding box center [851, 18] width 121 height 11
click at [878, 78] on link "Sign out" at bounding box center [866, 73] width 94 height 16
